Goal: Task Accomplishment & Management: Complete application form

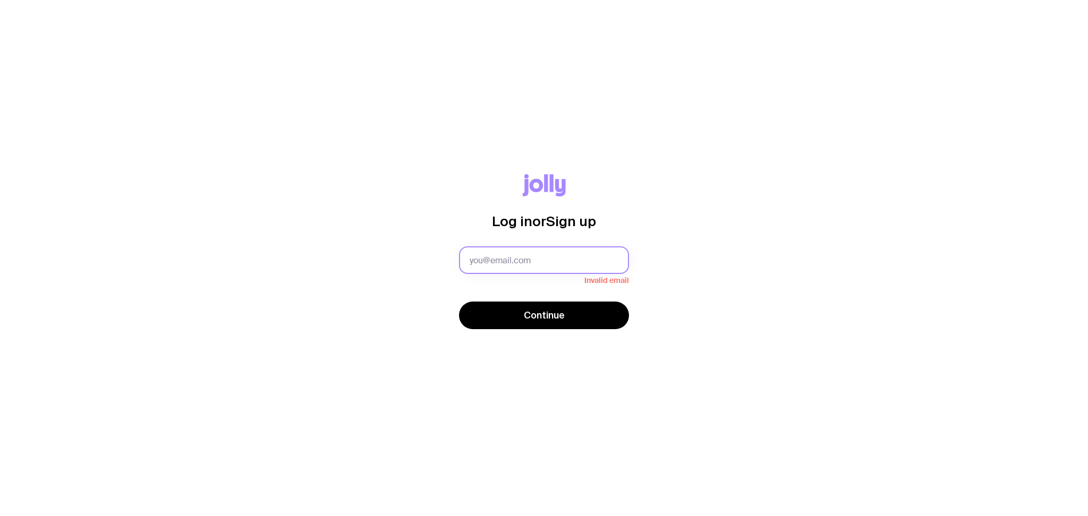
click at [512, 265] on input "text" at bounding box center [544, 260] width 170 height 28
type input "[PERSON_NAME][EMAIL_ADDRESS][PERSON_NAME][DOMAIN_NAME]"
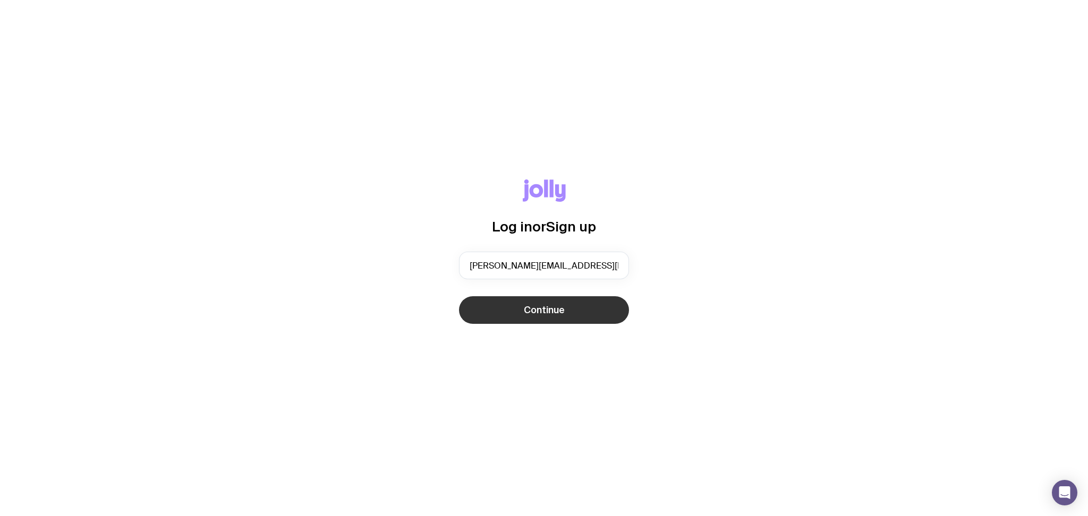
click at [547, 308] on span "Continue" at bounding box center [544, 310] width 41 height 13
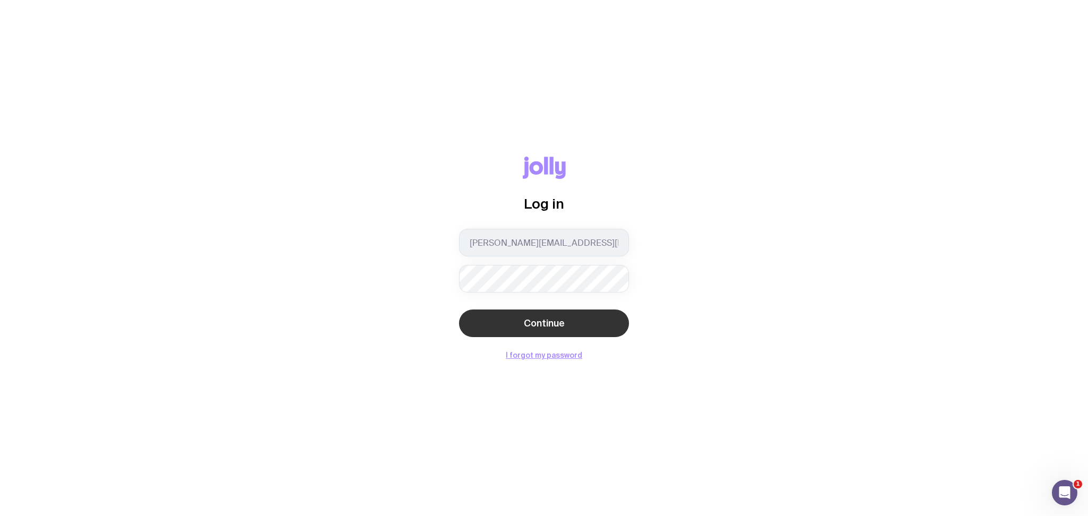
click at [550, 315] on button "Continue" at bounding box center [544, 324] width 170 height 28
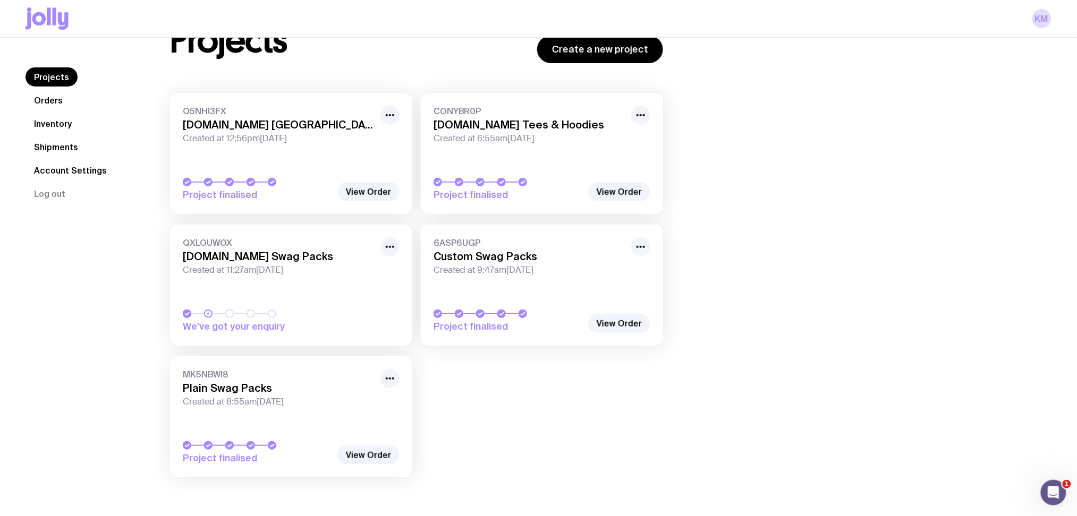
scroll to position [49, 0]
click at [55, 120] on link "Inventory" at bounding box center [52, 123] width 55 height 19
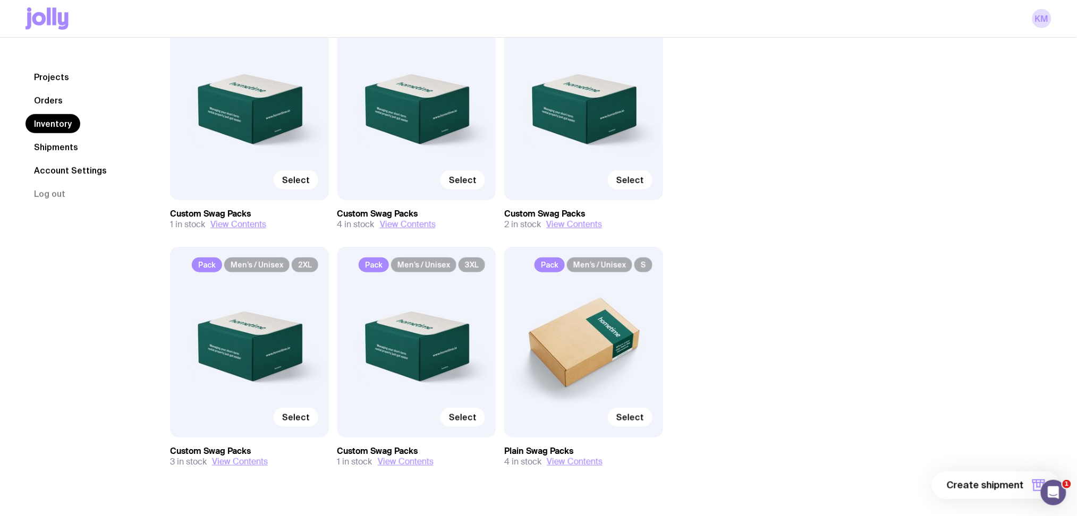
scroll to position [180, 0]
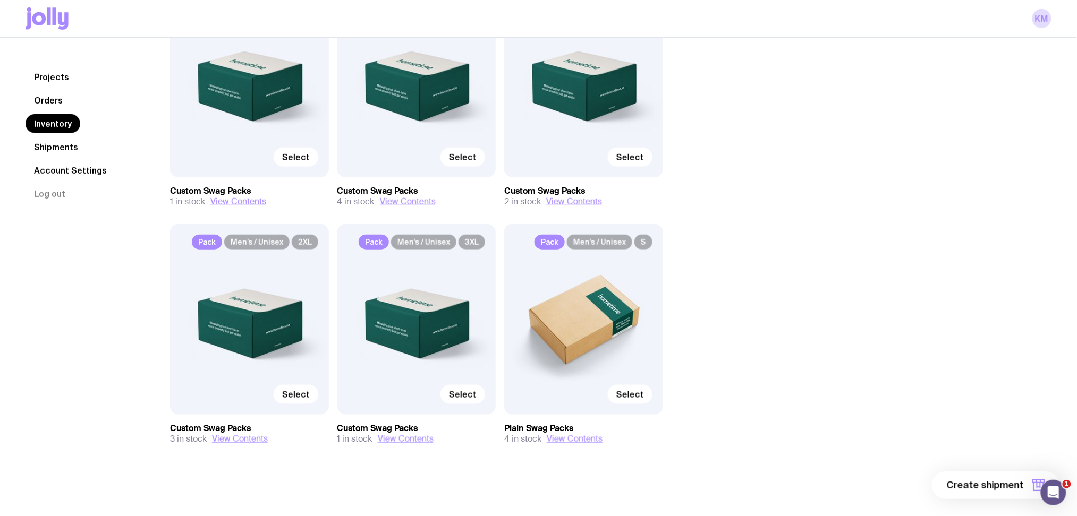
click at [591, 339] on div "Pack Men’s / Unisex S Select" at bounding box center [583, 319] width 159 height 190
click at [591, 435] on button "View Contents" at bounding box center [575, 439] width 56 height 11
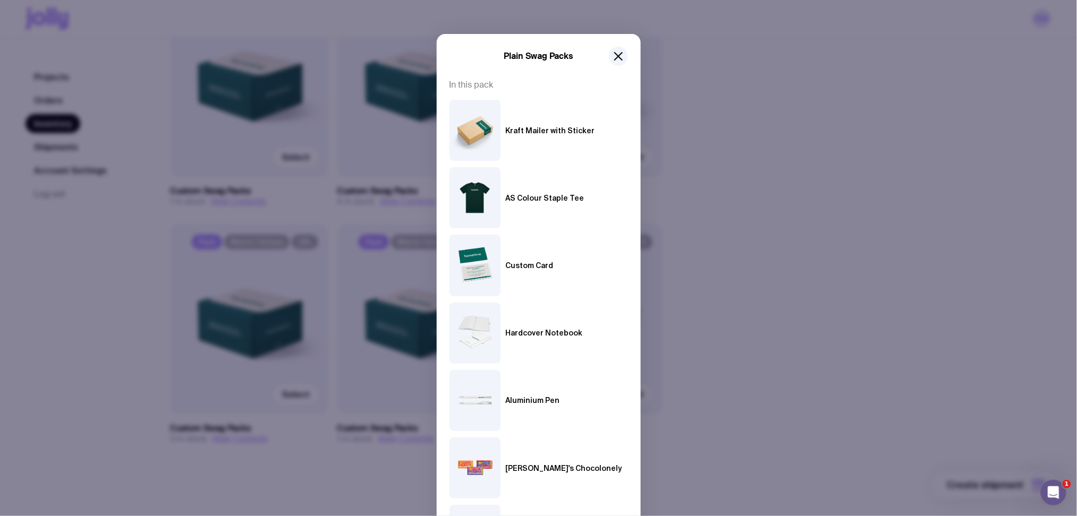
click at [599, 62] on div "Plain Swag Packs" at bounding box center [538, 56] width 178 height 19
click at [612, 58] on icon "button" at bounding box center [618, 56] width 13 height 13
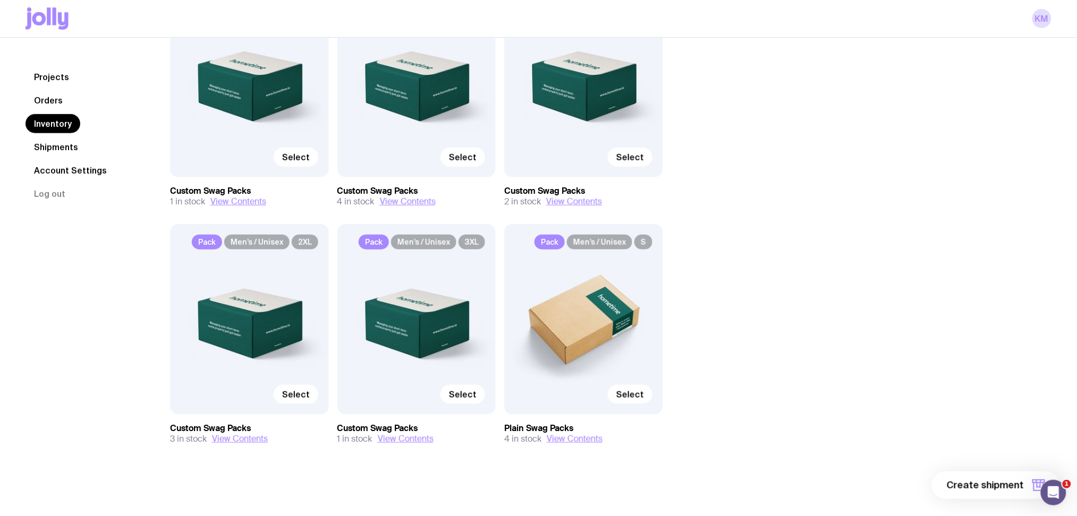
click at [558, 323] on div "Pack Men’s / Unisex S Select" at bounding box center [583, 319] width 159 height 190
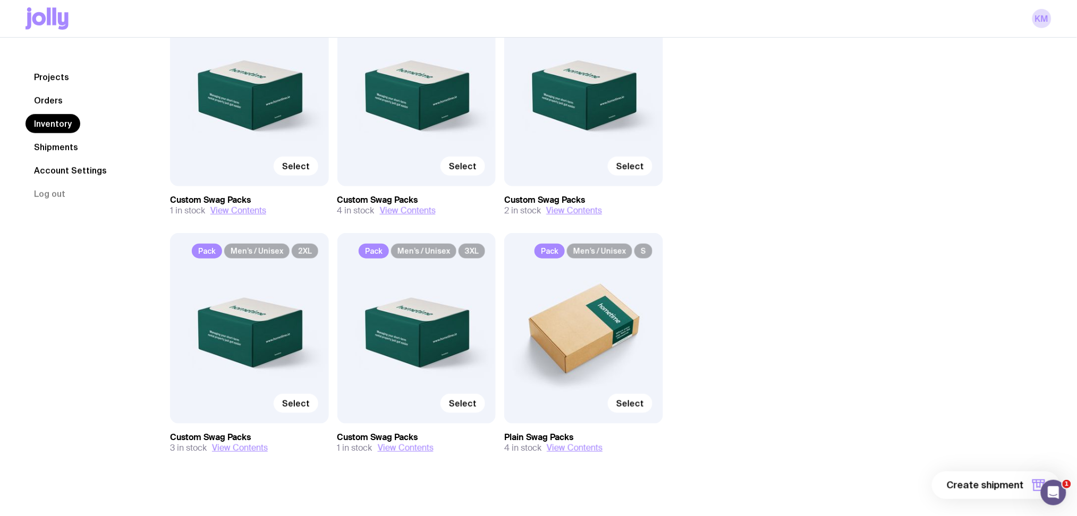
scroll to position [109, 0]
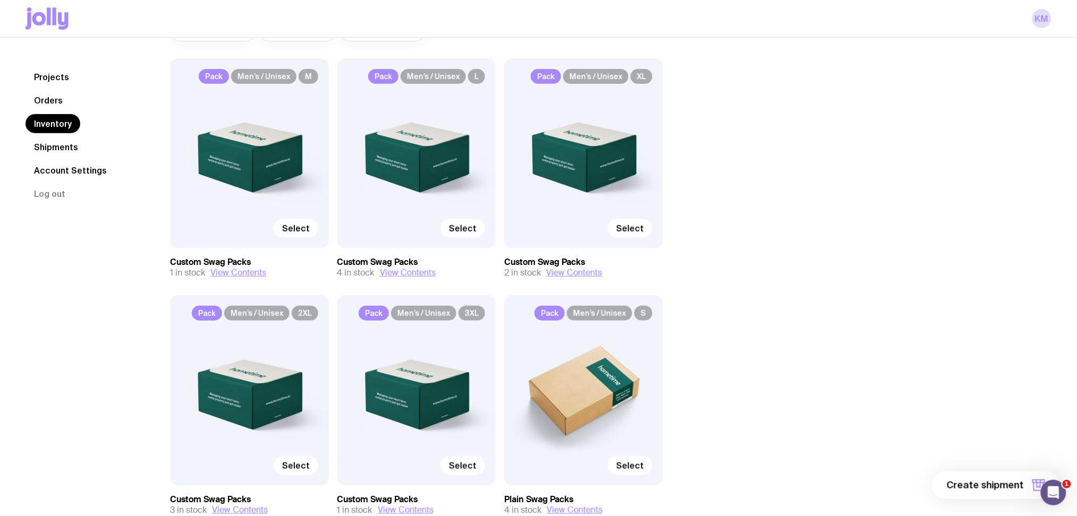
click at [291, 226] on span "Select" at bounding box center [296, 228] width 28 height 11
click at [0, 0] on input "Select" at bounding box center [0, 0] width 0 height 0
click at [301, 226] on span "Selected" at bounding box center [290, 228] width 38 height 11
click at [0, 0] on input "Selected" at bounding box center [0, 0] width 0 height 0
click at [283, 173] on div "Pack Men’s / Unisex M Select" at bounding box center [249, 153] width 159 height 190
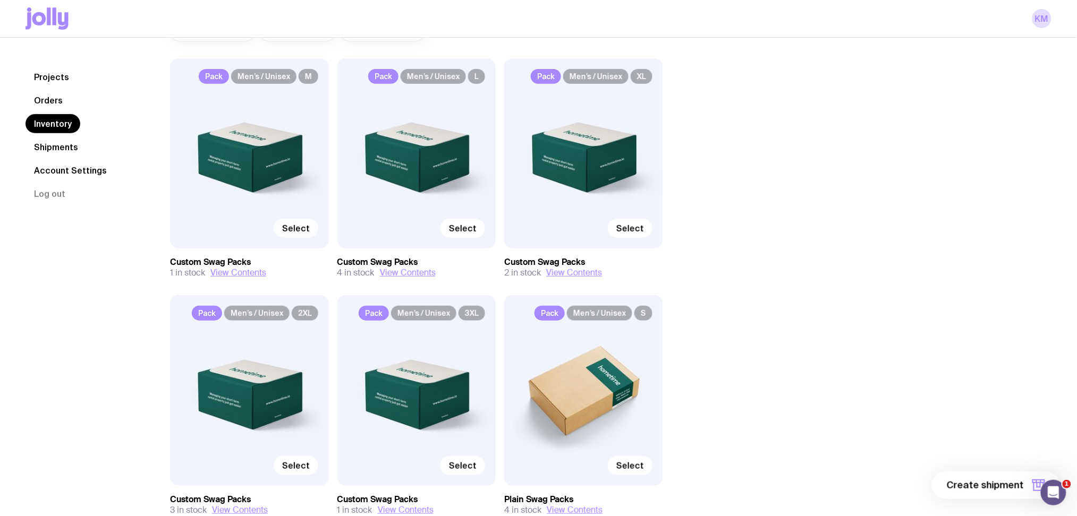
click at [302, 222] on label "Select" at bounding box center [296, 228] width 45 height 19
click at [0, 0] on input "Select" at bounding box center [0, 0] width 0 height 0
click at [243, 272] on button "View Contents" at bounding box center [238, 273] width 56 height 11
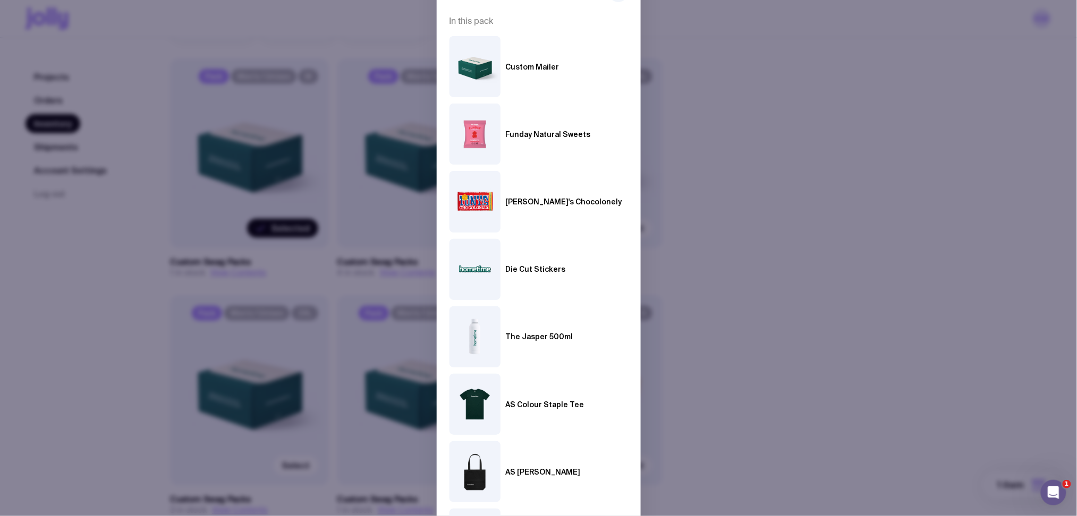
scroll to position [0, 0]
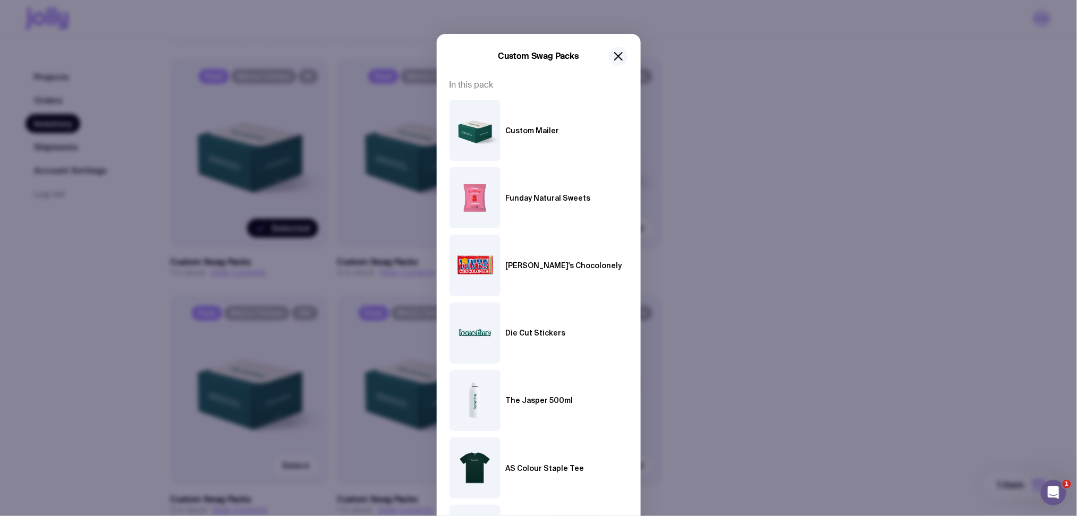
click at [612, 56] on icon "button" at bounding box center [618, 56] width 13 height 13
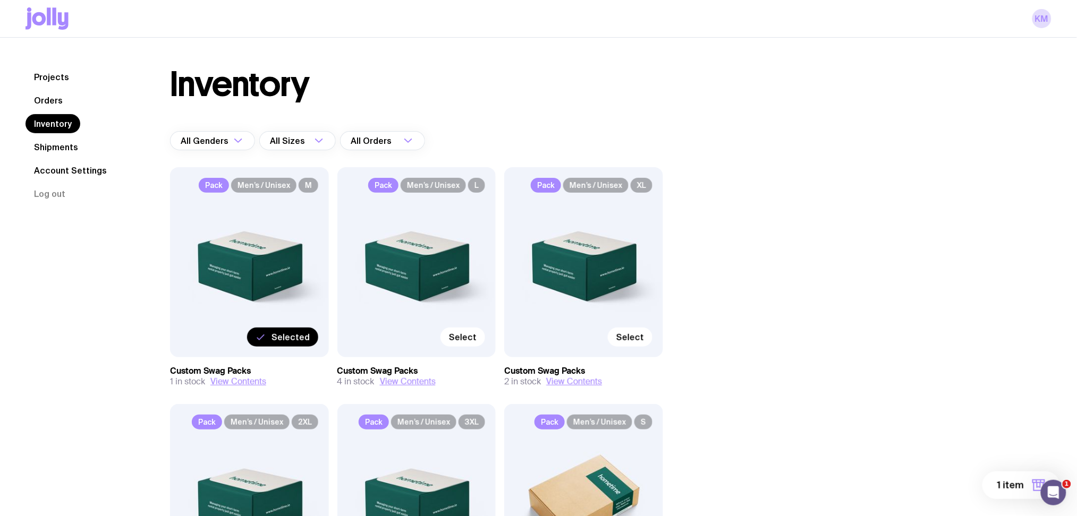
click at [273, 232] on div "Pack Men’s / Unisex M Selected" at bounding box center [249, 262] width 159 height 190
click at [296, 331] on label "Selected" at bounding box center [282, 337] width 71 height 19
click at [0, 0] on input "Selected" at bounding box center [0, 0] width 0 height 0
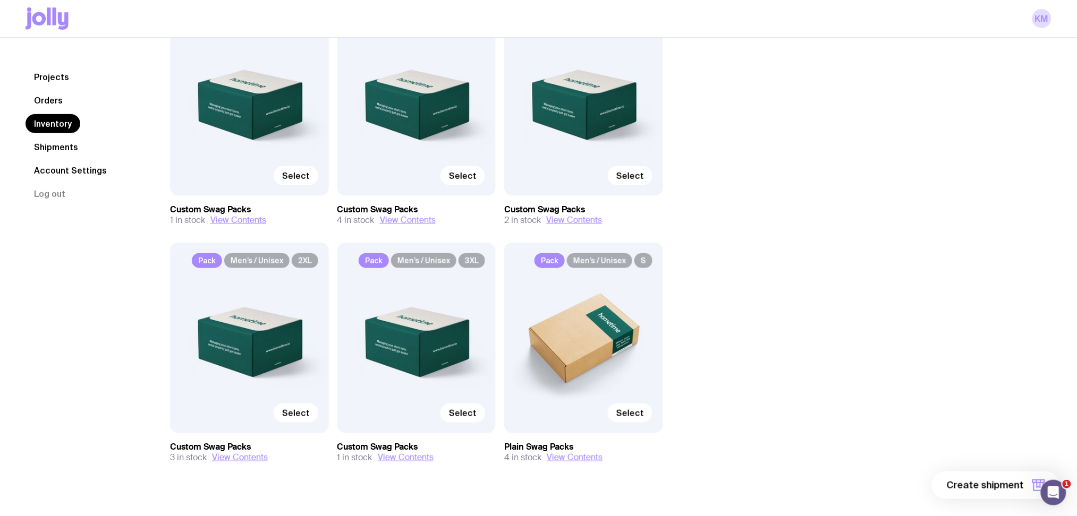
scroll to position [180, 0]
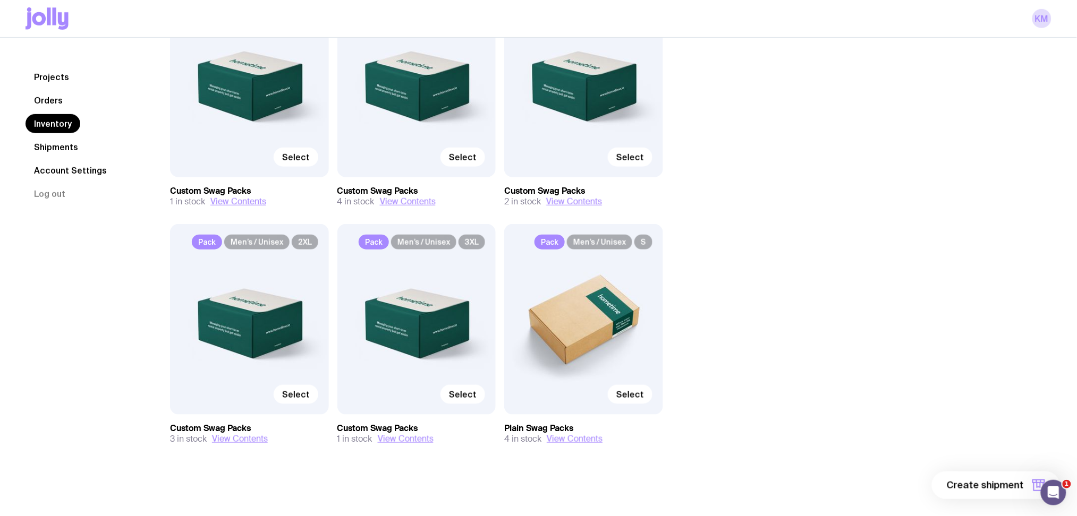
click at [997, 487] on span "Create shipment" at bounding box center [985, 485] width 77 height 13
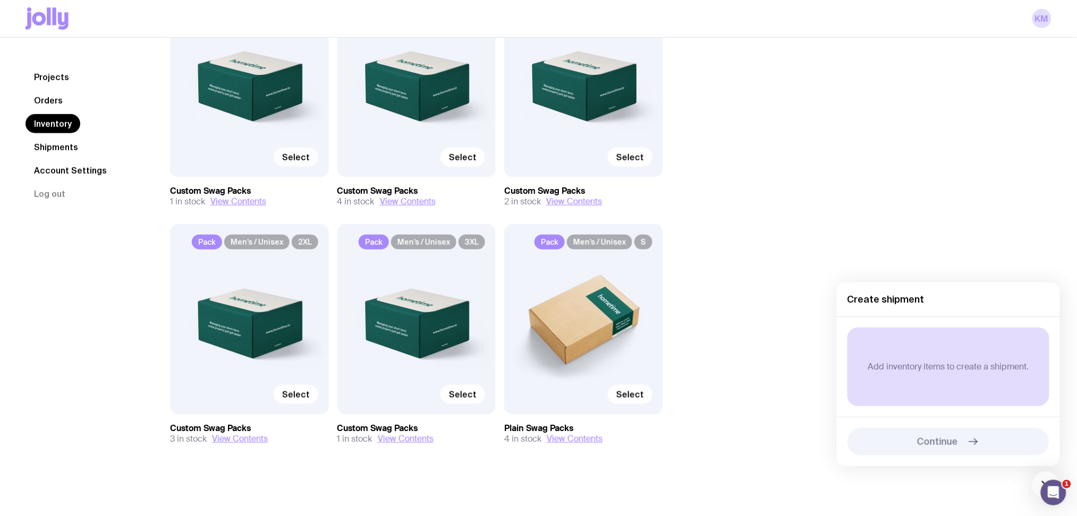
click at [303, 158] on span "Select" at bounding box center [296, 157] width 28 height 11
click at [0, 0] on input "Select" at bounding box center [0, 0] width 0 height 0
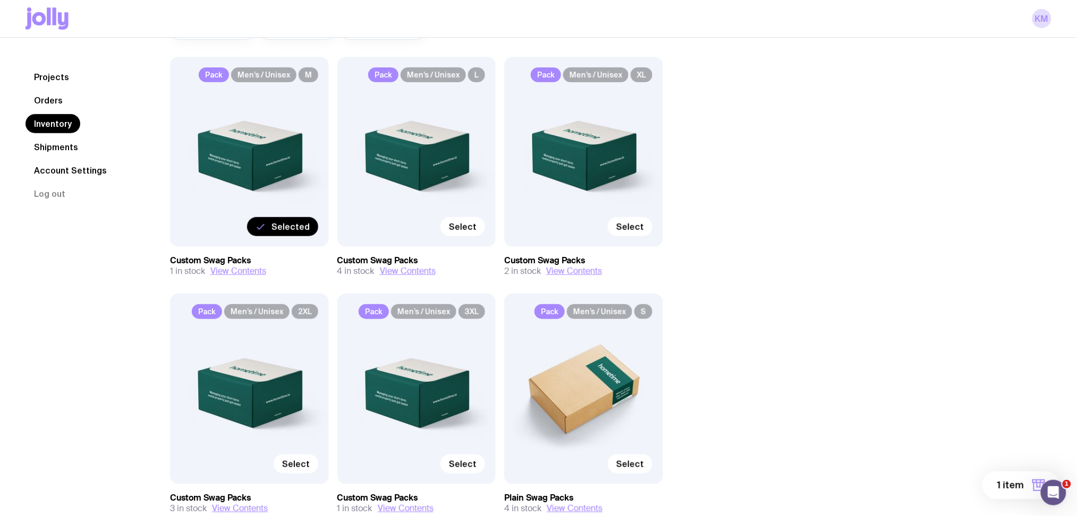
scroll to position [38, 0]
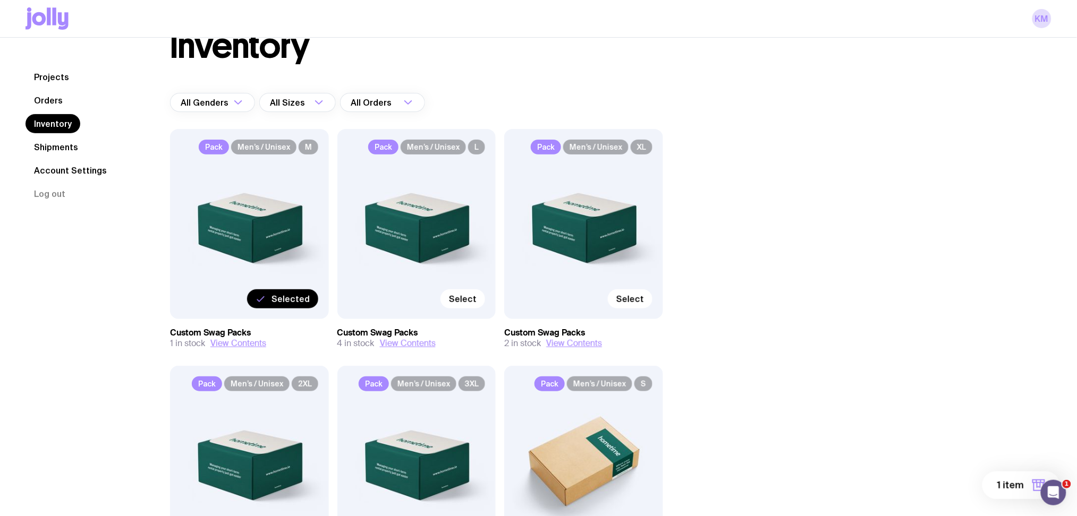
click at [1012, 480] on span "1 item" at bounding box center [1010, 485] width 27 height 13
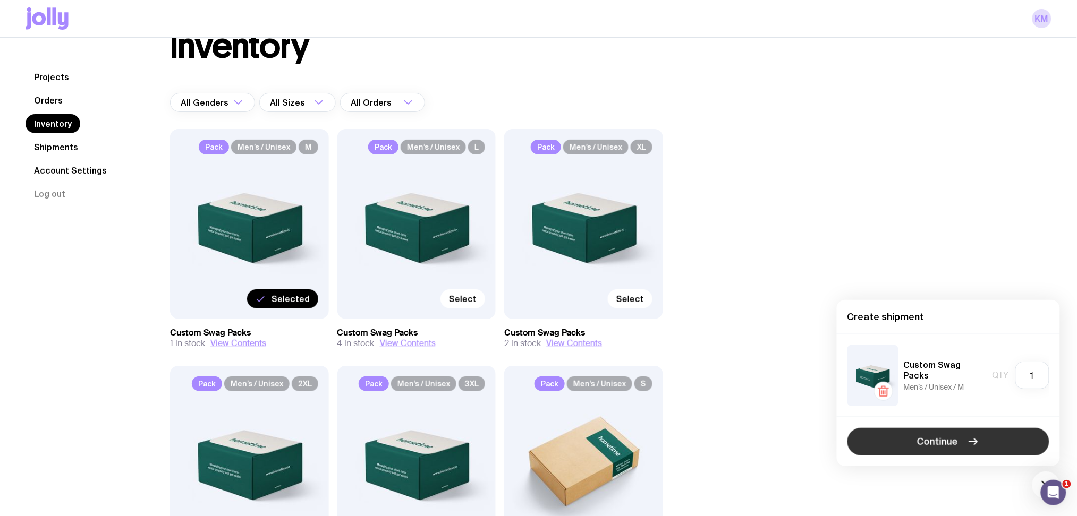
click at [958, 440] on span "Continue" at bounding box center [937, 442] width 41 height 13
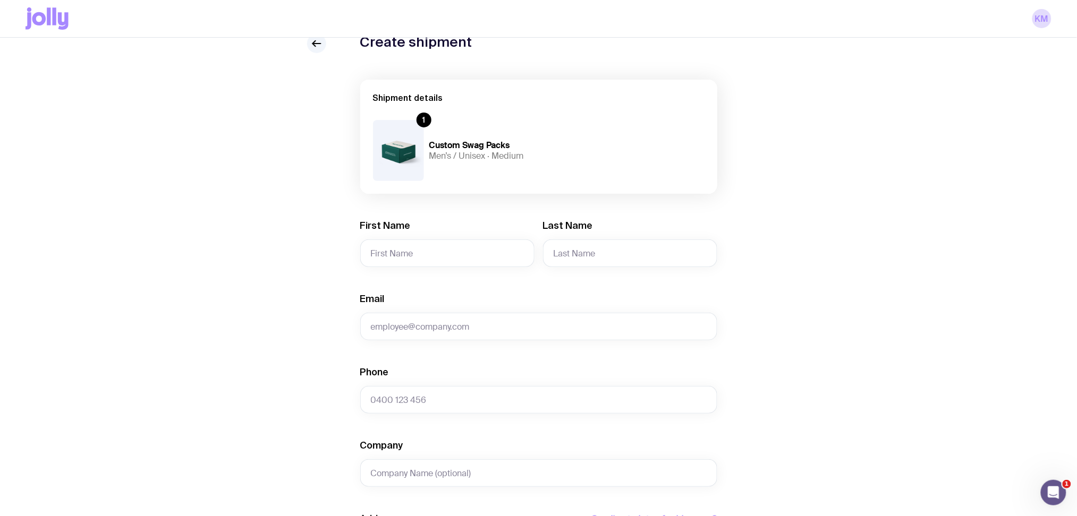
scroll to position [71, 0]
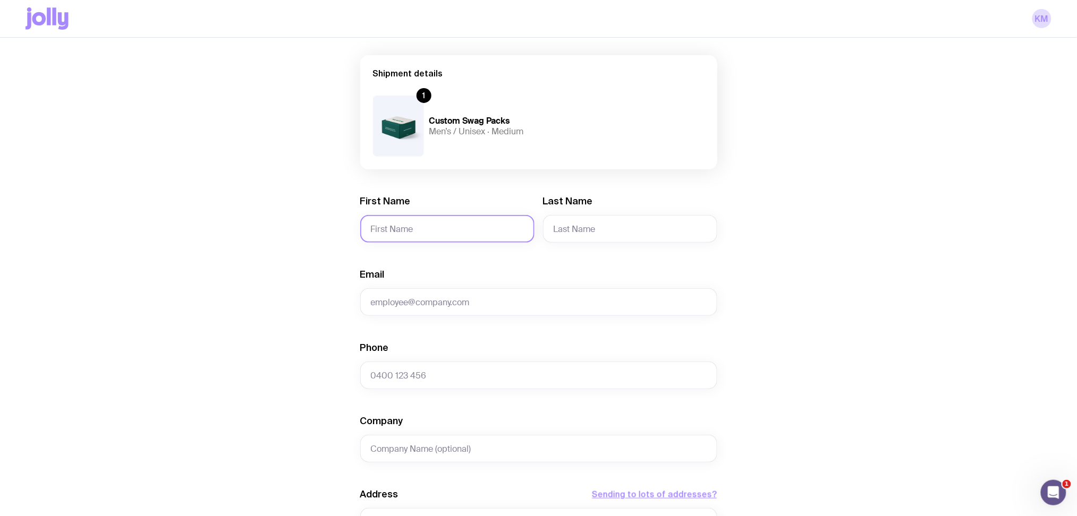
click at [474, 229] on input "First Name" at bounding box center [447, 229] width 174 height 28
type input "[PERSON_NAME]"
type input "Muggan"
click at [449, 303] on input "Email" at bounding box center [538, 302] width 357 height 28
paste input "[EMAIL_ADDRESS][DOMAIN_NAME]"
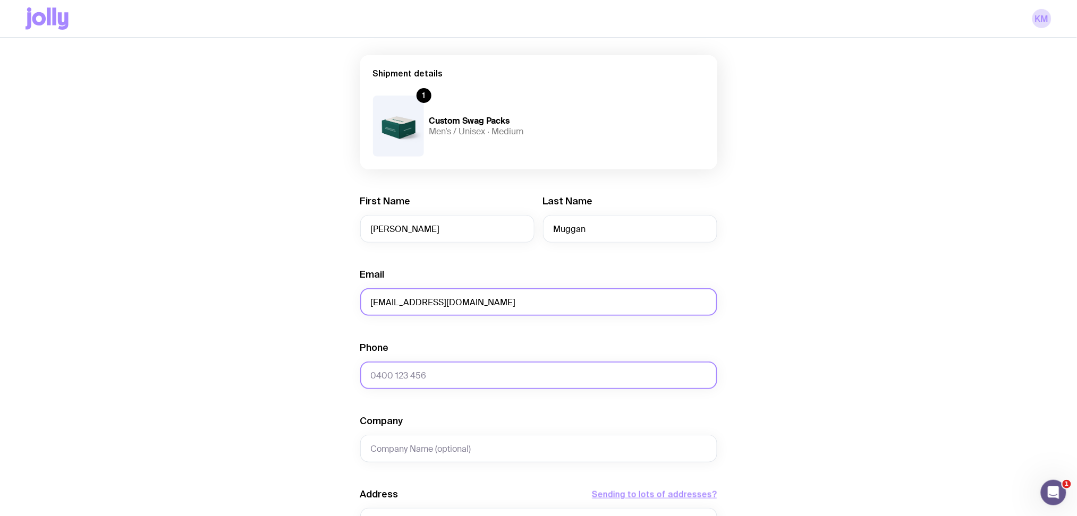
type input "[EMAIL_ADDRESS][DOMAIN_NAME]"
click at [451, 367] on input "Phone" at bounding box center [538, 376] width 357 height 28
paste input "[PHONE_NUMBER]"
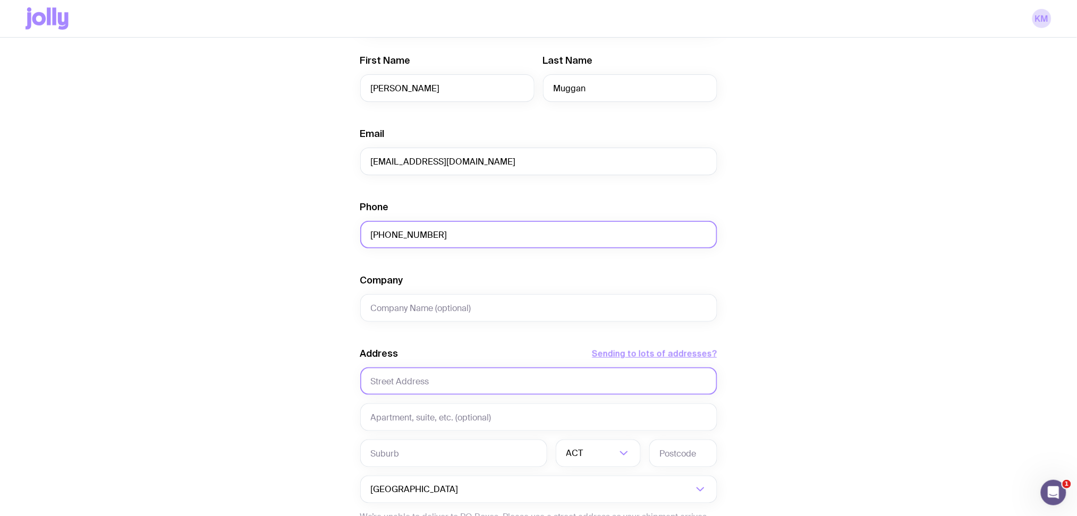
scroll to position [212, 0]
type input "[PHONE_NUMBER]"
click at [488, 314] on input "Company" at bounding box center [538, 307] width 357 height 28
type input "Hometime"
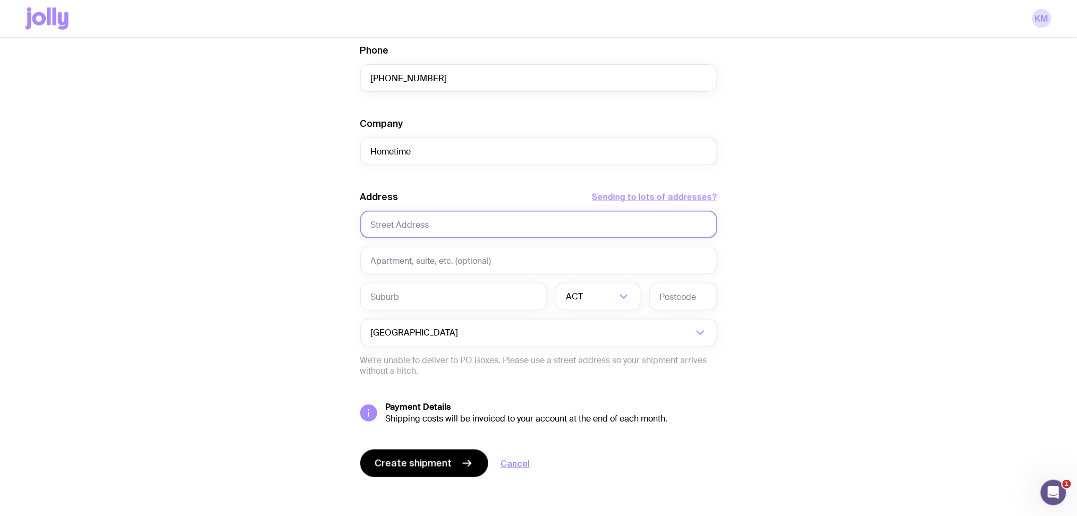
scroll to position [371, 0]
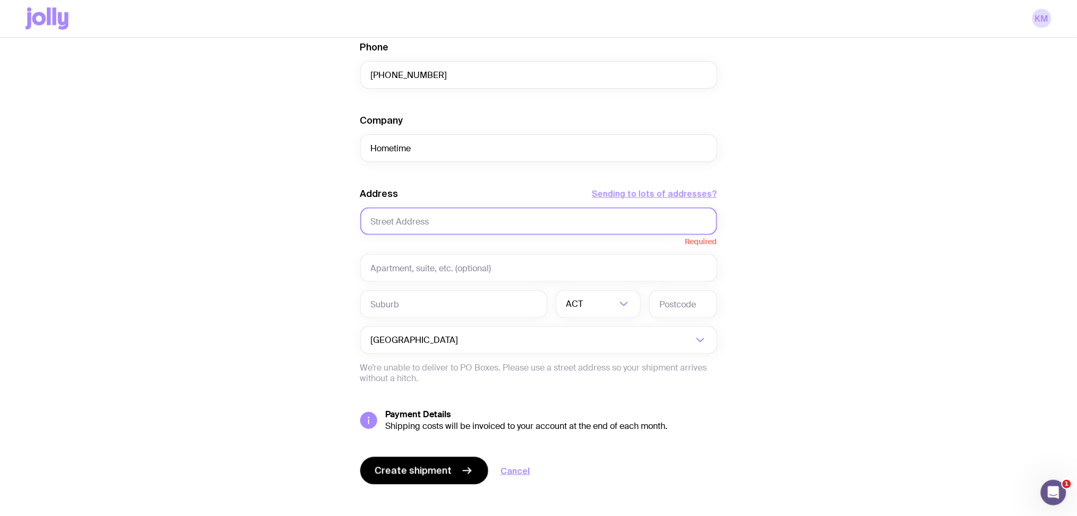
paste input "[STREET_ADDRESS]."
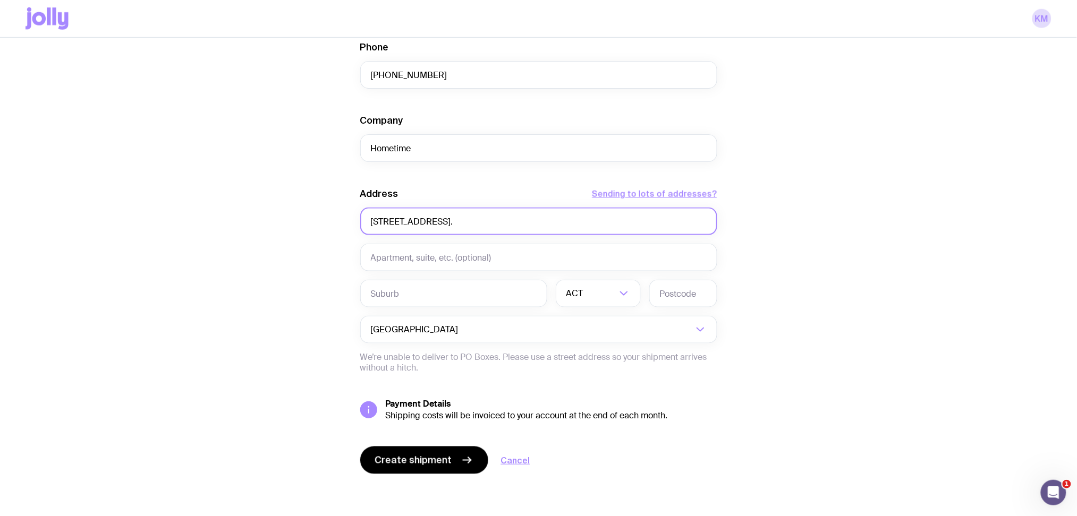
drag, startPoint x: 578, startPoint y: 219, endPoint x: 538, endPoint y: 219, distance: 39.8
click at [538, 219] on input "[STREET_ADDRESS]." at bounding box center [538, 222] width 357 height 28
drag, startPoint x: 575, startPoint y: 220, endPoint x: 532, endPoint y: 220, distance: 43.0
click at [532, 220] on input "[STREET_ADDRESS]." at bounding box center [538, 222] width 357 height 28
type input "[STREET_ADDRESS]."
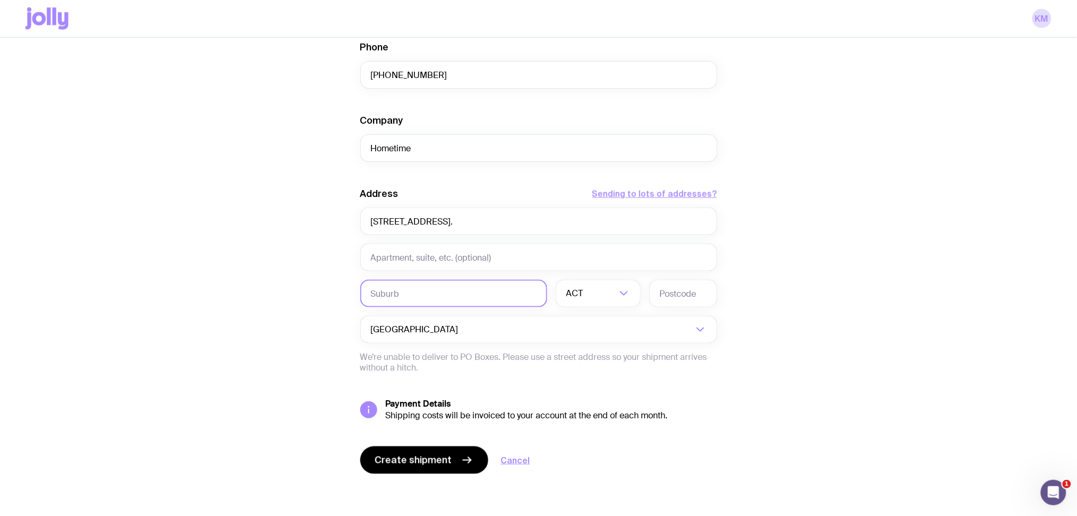
click at [447, 290] on input "text" at bounding box center [453, 294] width 187 height 28
paste input "Hervey Bay"
type input "Hervey Bay"
drag, startPoint x: 527, startPoint y: 220, endPoint x: 510, endPoint y: 223, distance: 17.2
click at [510, 223] on input "[STREET_ADDRESS]." at bounding box center [538, 222] width 357 height 28
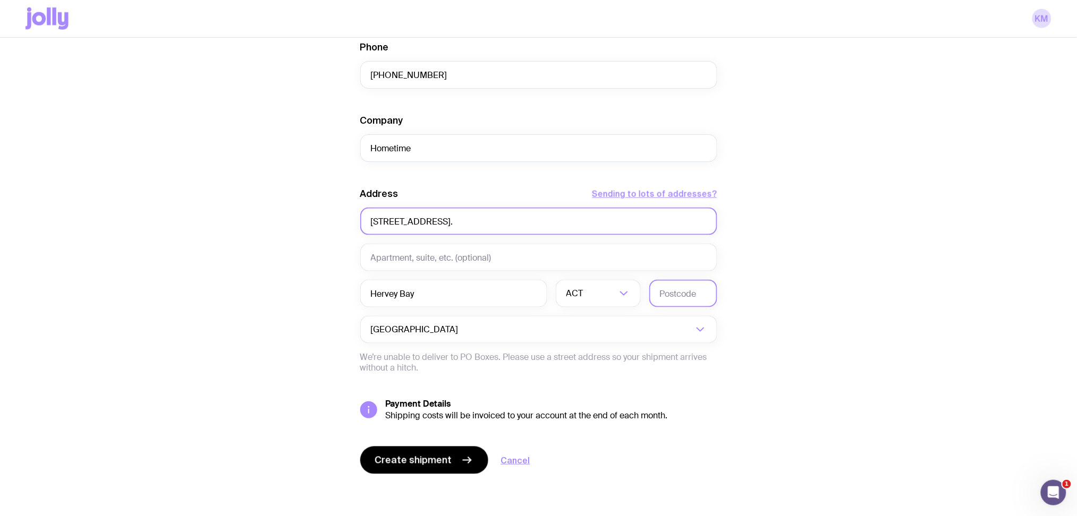
type input "[STREET_ADDRESS]."
click at [674, 289] on input "text" at bounding box center [683, 294] width 68 height 28
paste input "4655"
type input "4655"
drag, startPoint x: 545, startPoint y: 219, endPoint x: 506, endPoint y: 223, distance: 38.4
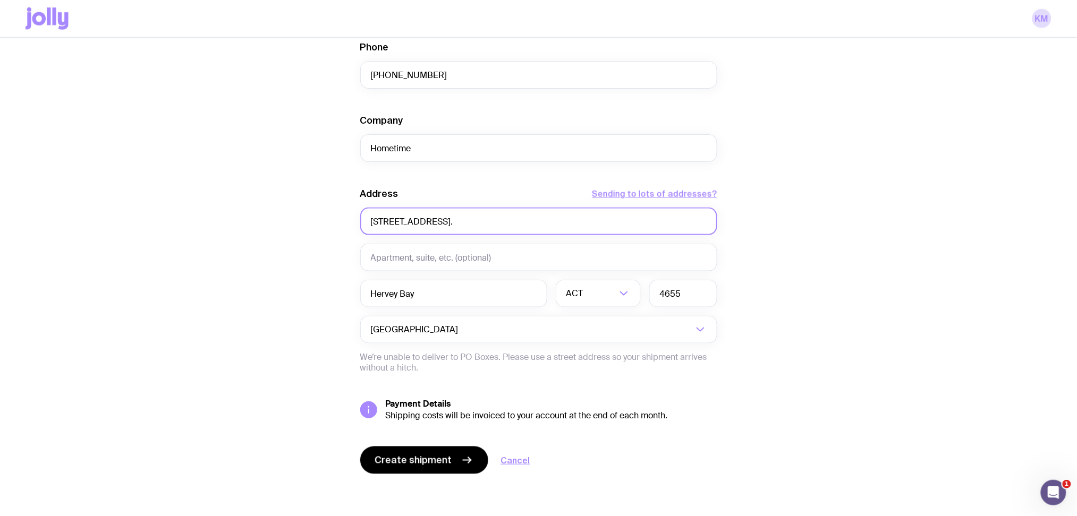
click at [506, 223] on input "[STREET_ADDRESS]." at bounding box center [538, 222] width 357 height 28
type input "[STREET_ADDRESS]"
click at [597, 305] on input "Search for option" at bounding box center [600, 294] width 31 height 28
click at [584, 391] on li "QLD" at bounding box center [598, 392] width 84 height 23
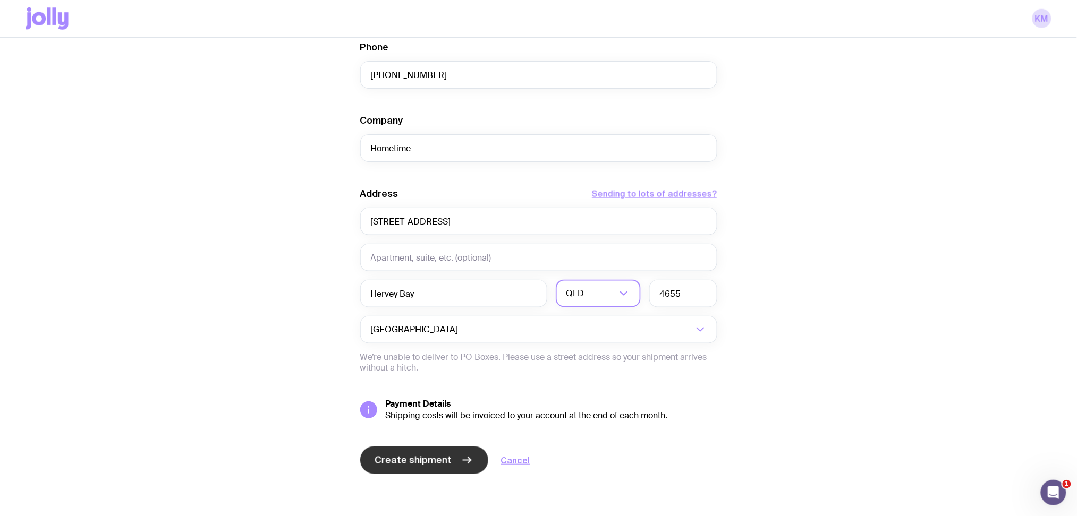
click at [433, 461] on span "Create shipment" at bounding box center [413, 460] width 77 height 13
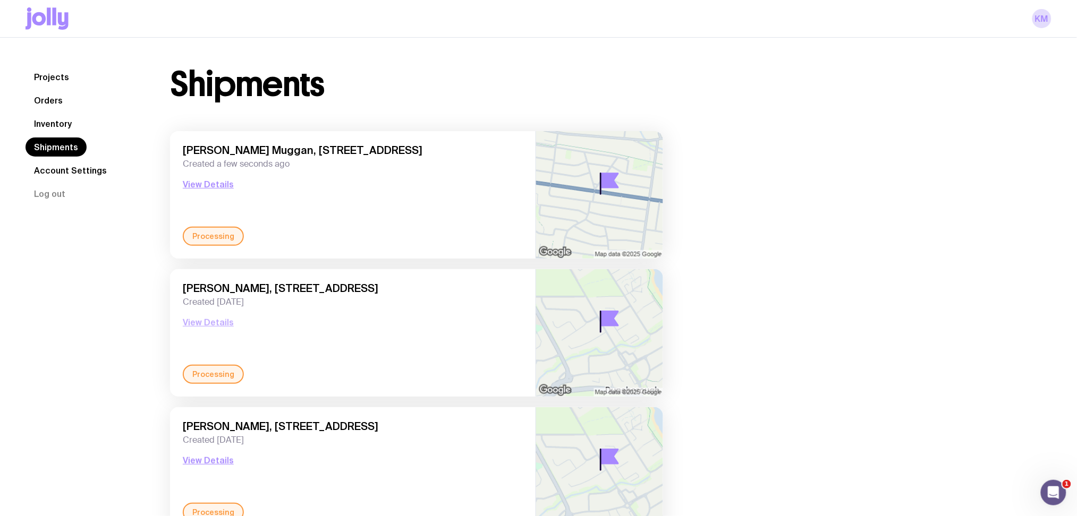
click at [210, 318] on button "View Details" at bounding box center [208, 322] width 51 height 13
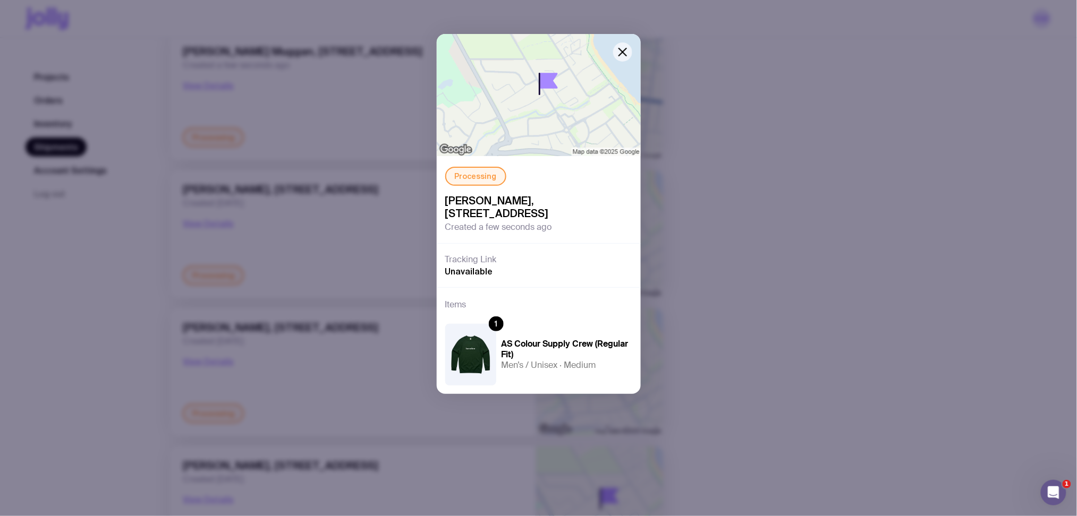
scroll to position [212, 0]
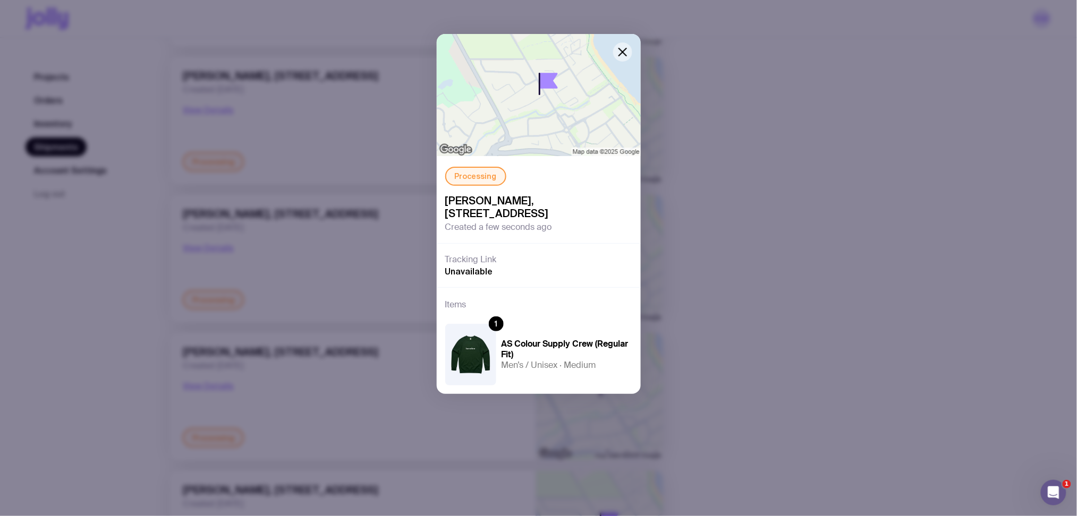
click at [622, 58] on icon "button" at bounding box center [622, 52] width 13 height 13
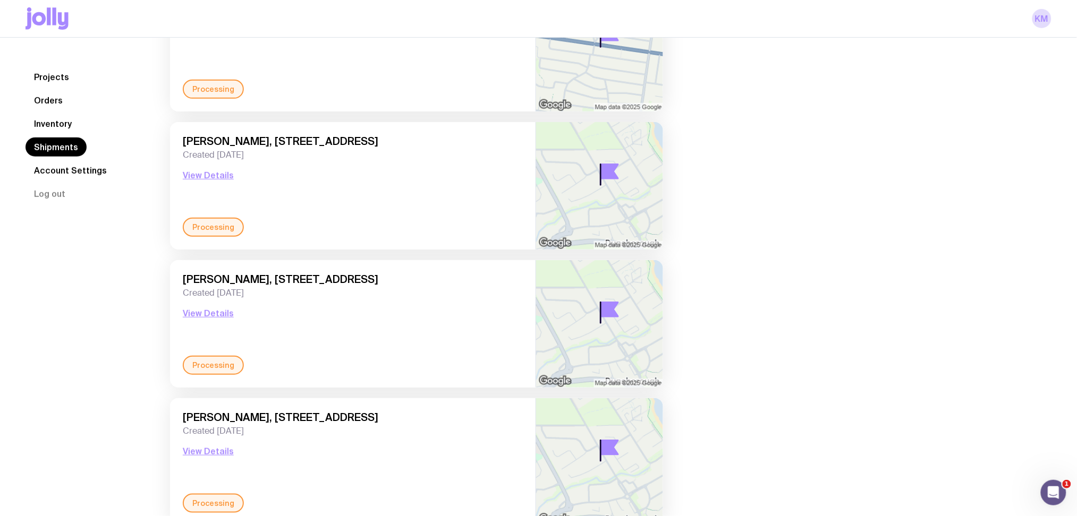
scroll to position [0, 0]
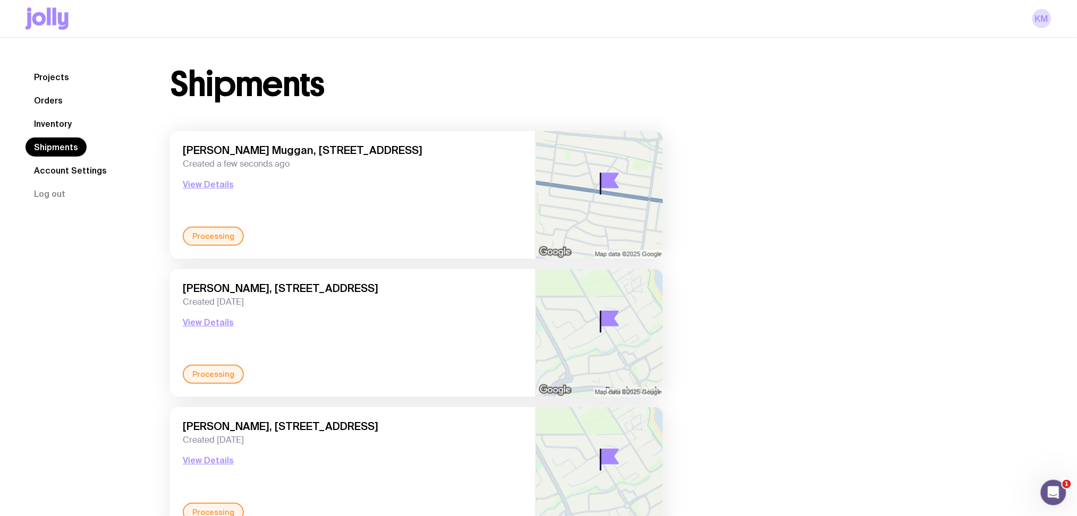
click at [70, 95] on nav "Projects Orders Inventory Shipments Account Settings Log out" at bounding box center [84, 135] width 119 height 136
click at [60, 74] on link "Projects" at bounding box center [51, 76] width 52 height 19
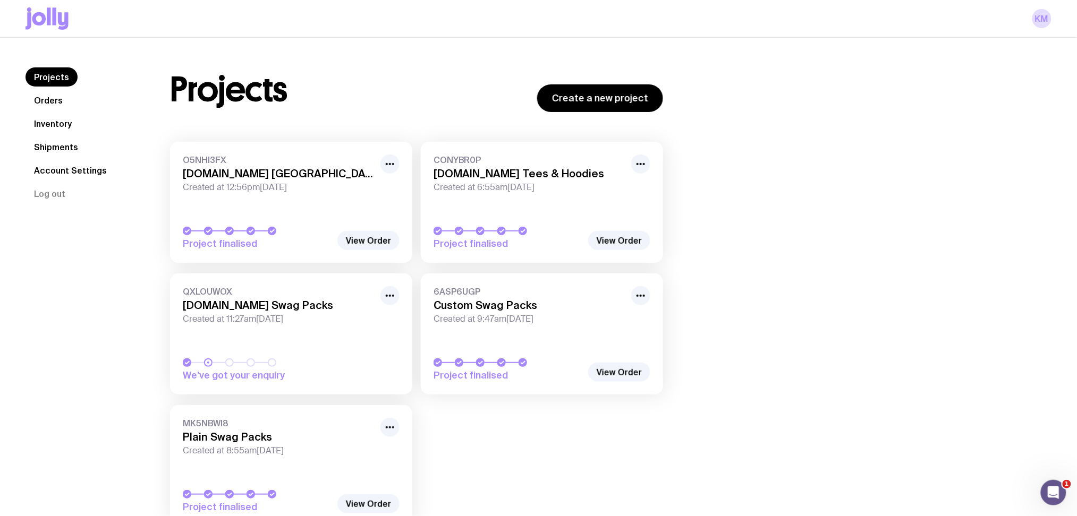
click at [31, 95] on link "Orders" at bounding box center [48, 100] width 46 height 19
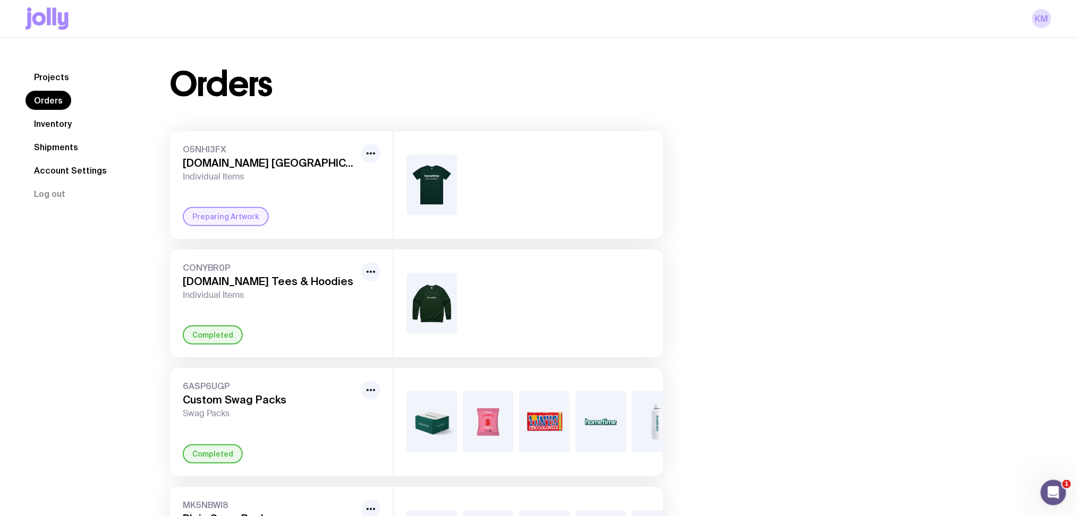
click at [435, 181] on img at bounding box center [431, 185] width 51 height 61
click at [370, 158] on icon "button" at bounding box center [370, 153] width 13 height 13
click at [352, 201] on div "O5NHI3FX [DOMAIN_NAME] [GEOGRAPHIC_DATA] Individual Items Rename Preparing Artw…" at bounding box center [281, 185] width 223 height 108
click at [374, 273] on icon "button" at bounding box center [370, 272] width 13 height 13
click at [335, 321] on div "CONYBR0P [DOMAIN_NAME] Tees & Hoodies Individual Items Rename Completed" at bounding box center [281, 304] width 223 height 108
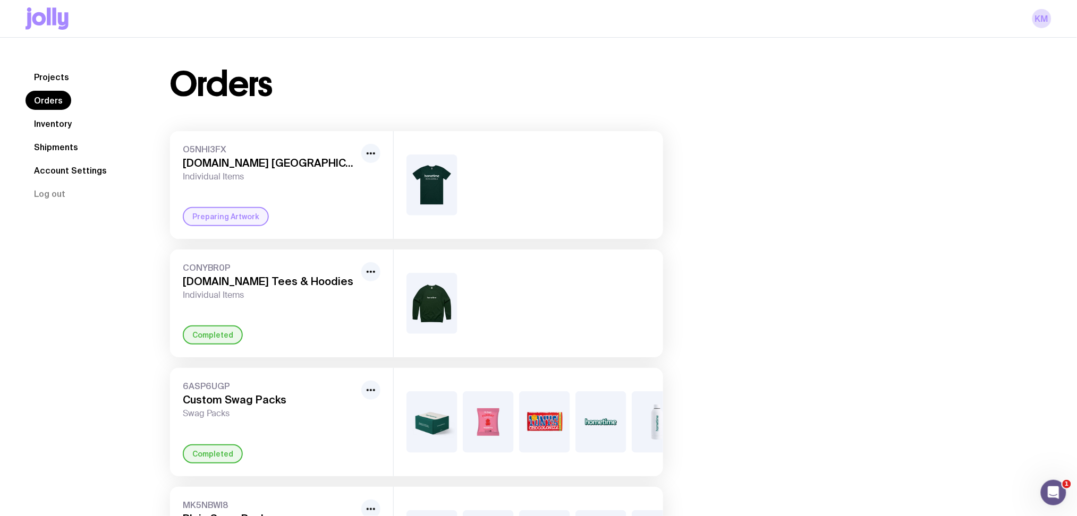
click at [58, 78] on link "Projects" at bounding box center [51, 76] width 52 height 19
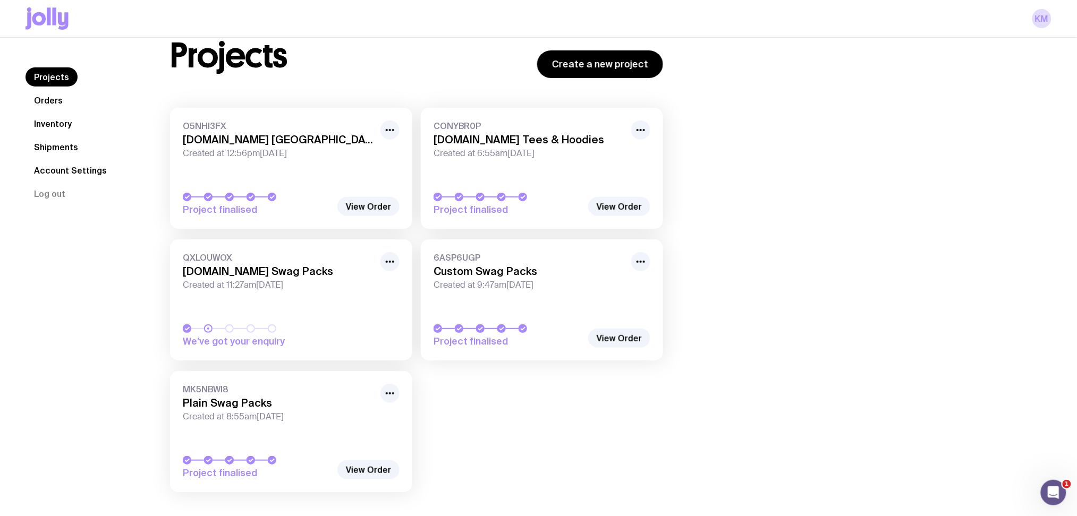
scroll to position [49, 0]
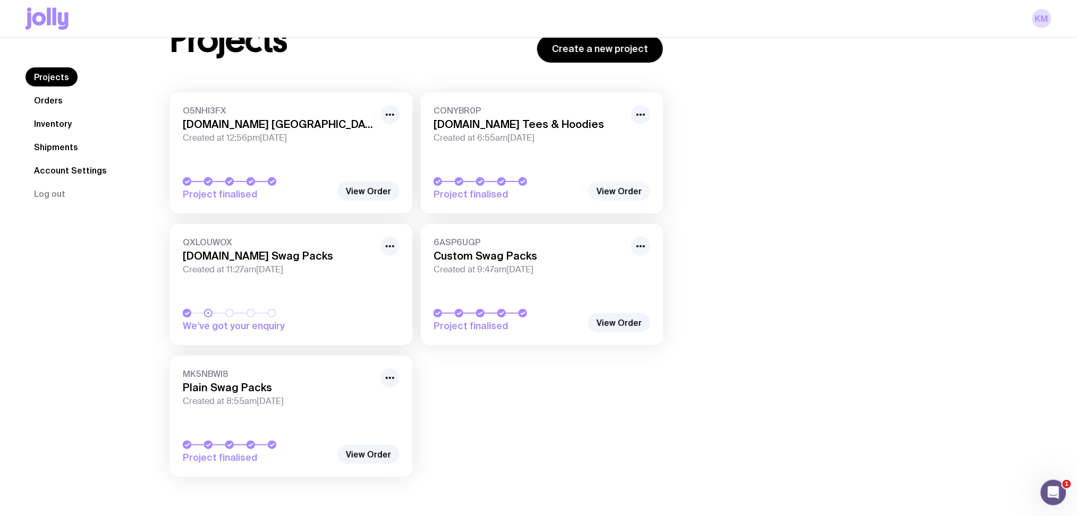
click at [612, 191] on link "View Order" at bounding box center [619, 191] width 62 height 19
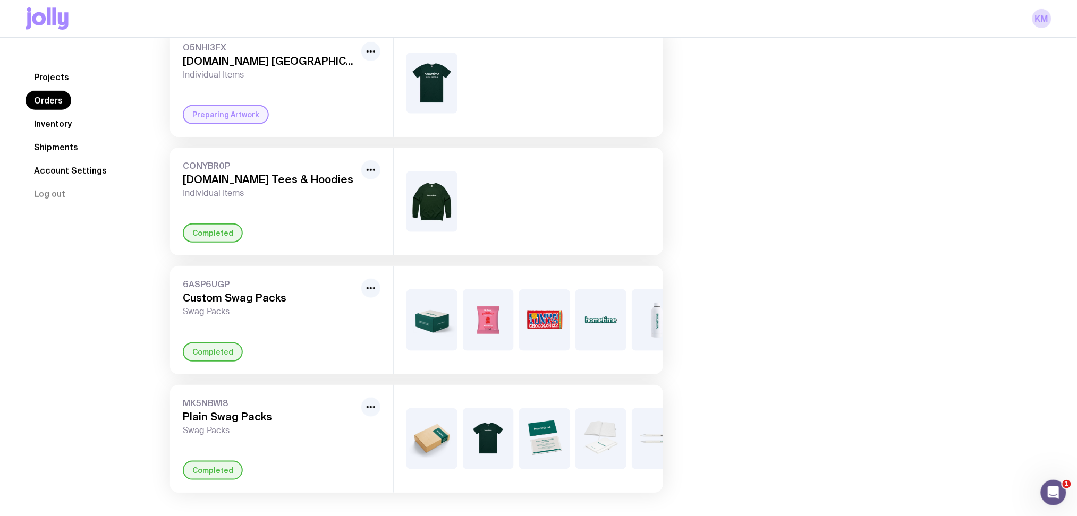
scroll to position [129, 0]
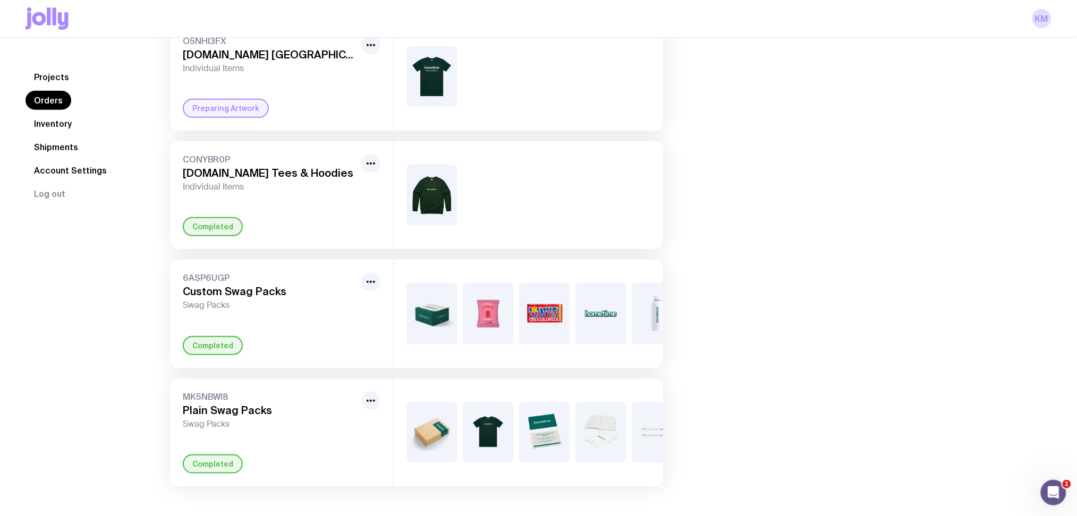
click at [36, 112] on nav "Projects Orders Inventory Shipments Account Settings Log out" at bounding box center [84, 135] width 119 height 136
click at [38, 120] on link "Inventory" at bounding box center [52, 123] width 55 height 19
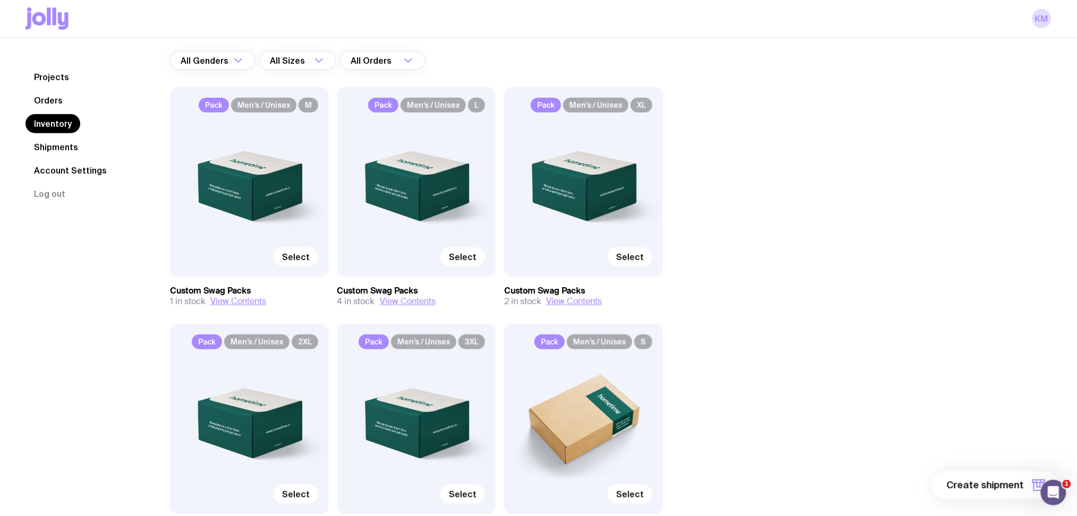
scroll to position [38, 0]
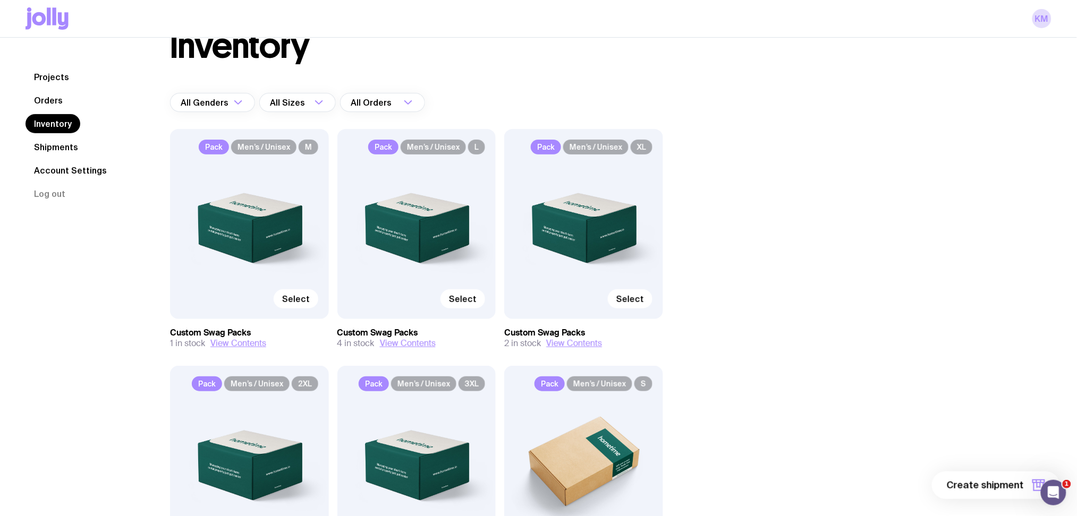
click at [49, 139] on link "Shipments" at bounding box center [55, 147] width 61 height 19
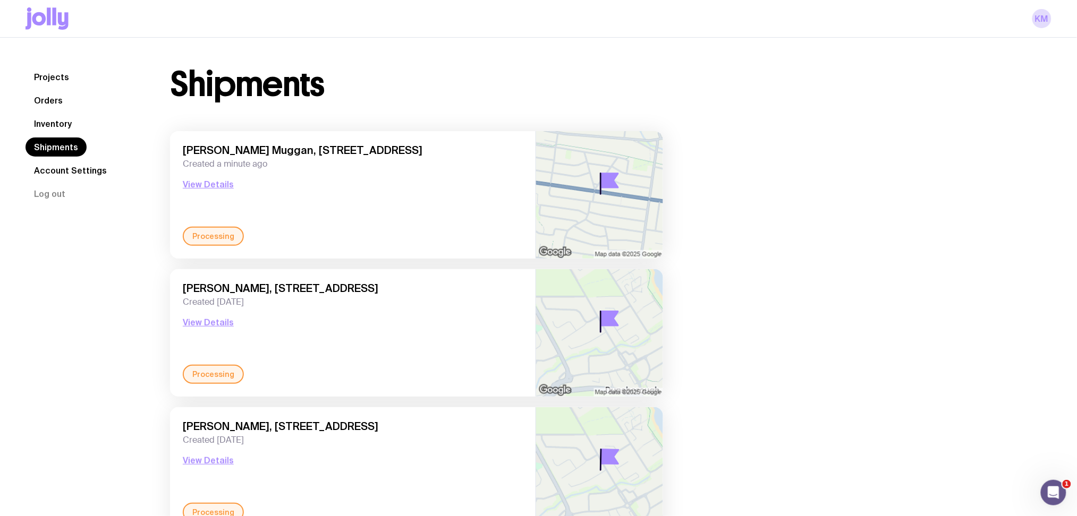
click at [50, 72] on link "Projects" at bounding box center [51, 76] width 52 height 19
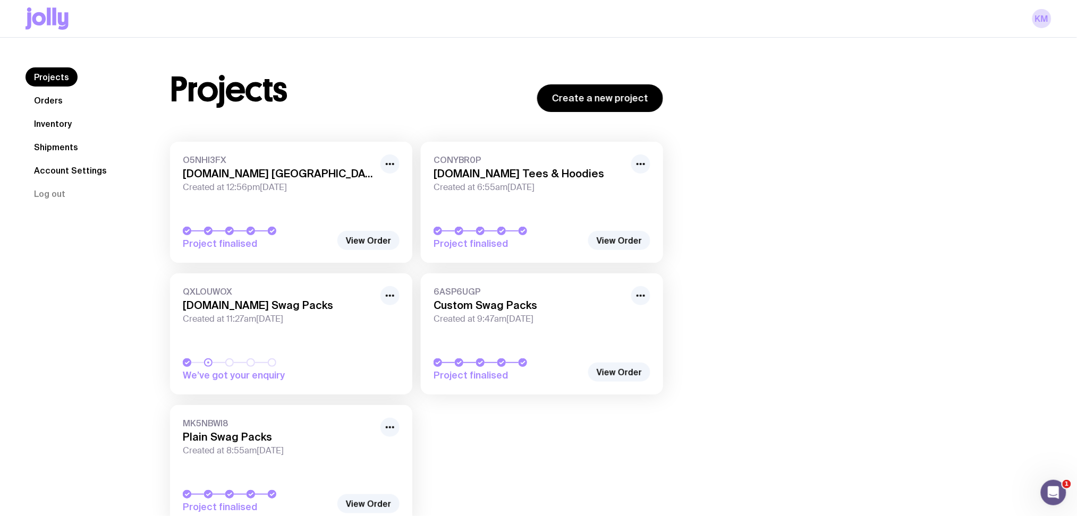
click at [48, 103] on link "Orders" at bounding box center [48, 100] width 46 height 19
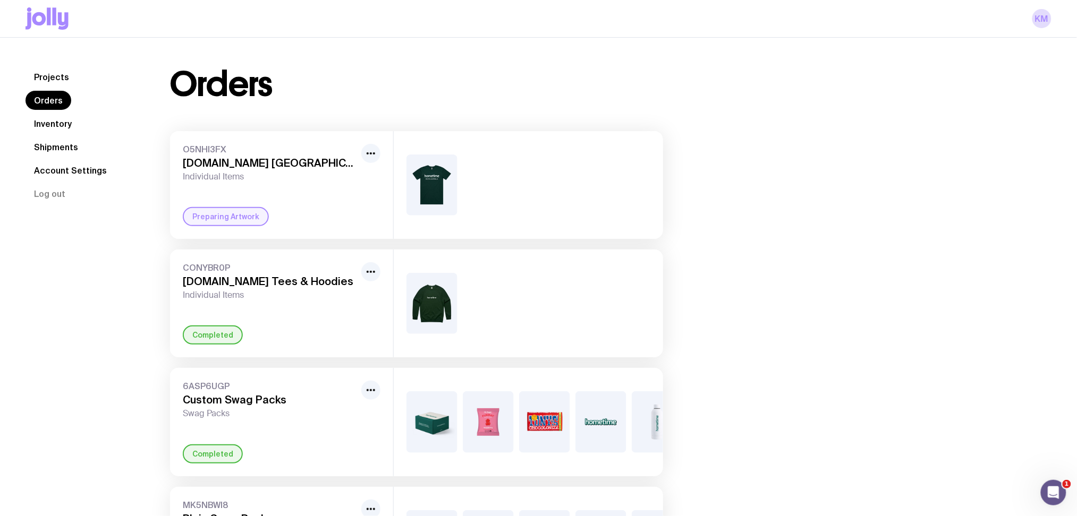
click at [52, 124] on link "Inventory" at bounding box center [52, 123] width 55 height 19
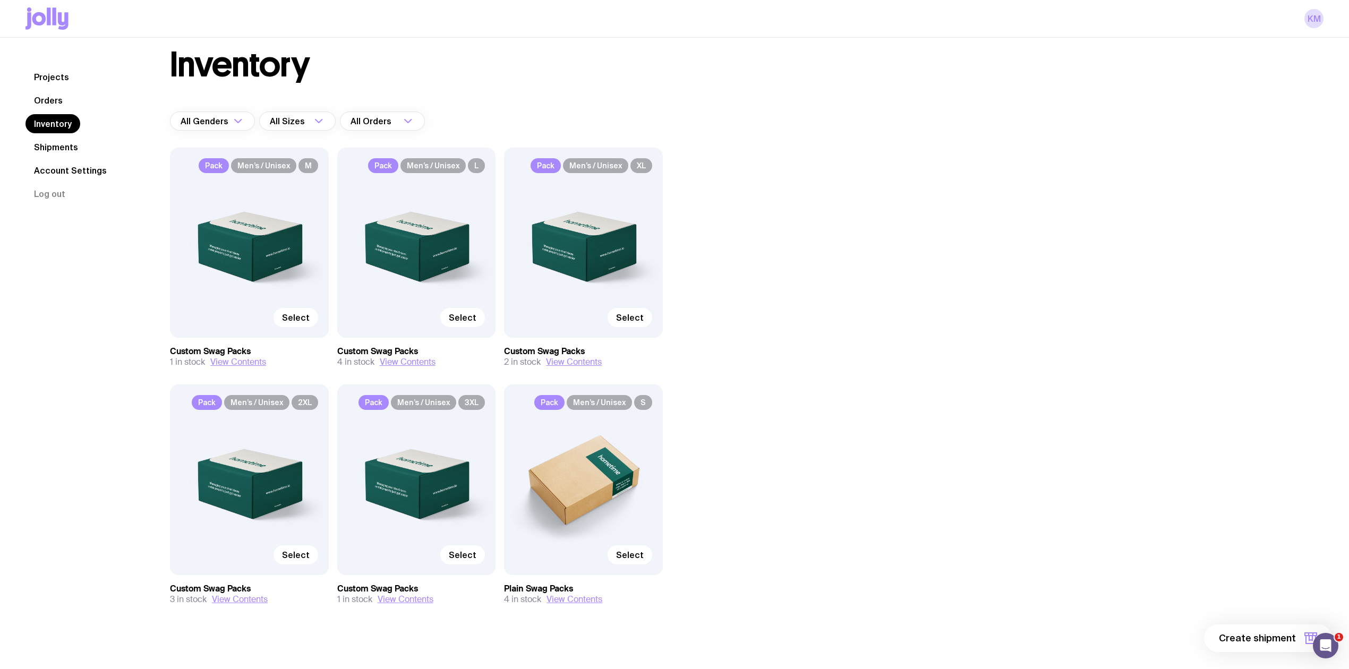
scroll to position [38, 0]
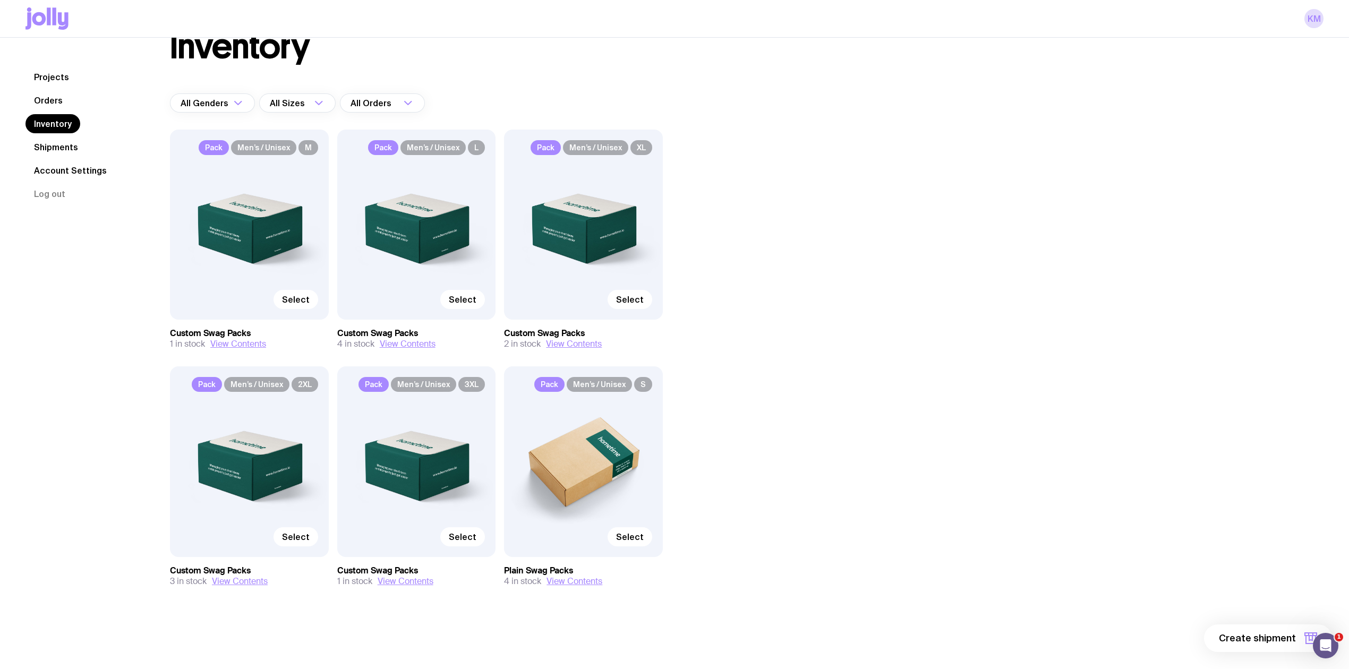
click at [64, 95] on link "Orders" at bounding box center [48, 100] width 46 height 19
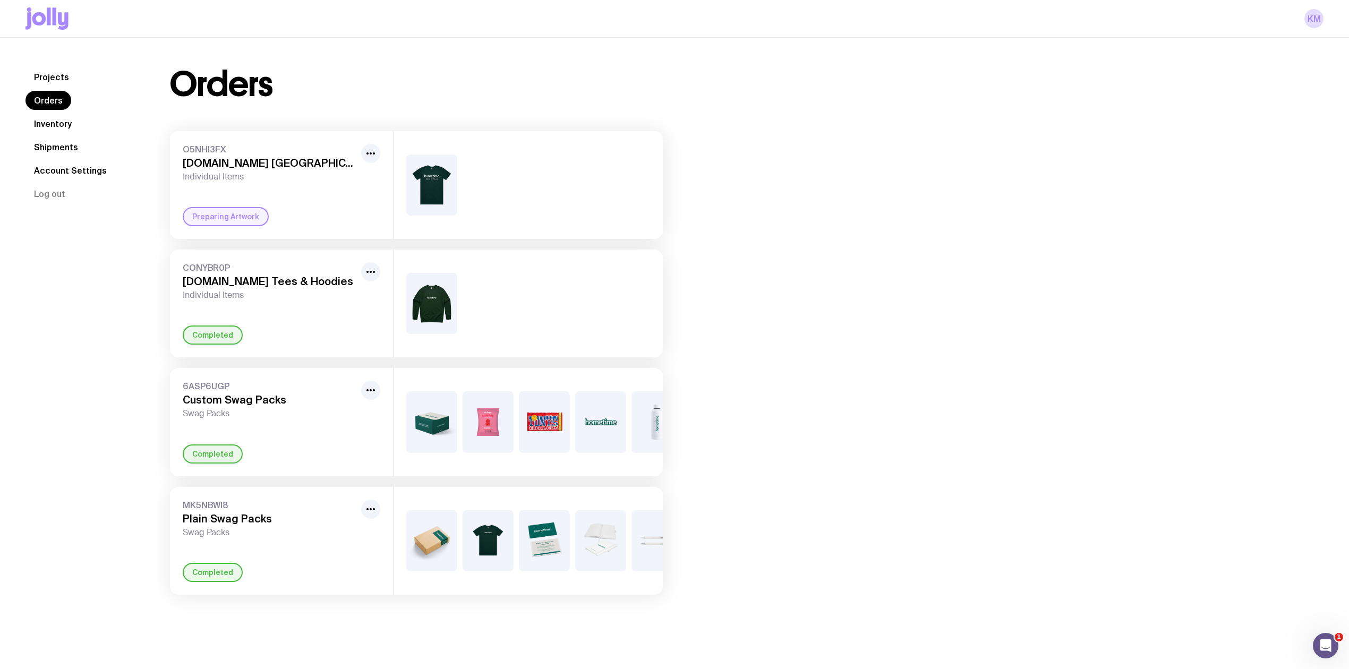
click at [74, 141] on link "Shipments" at bounding box center [55, 147] width 61 height 19
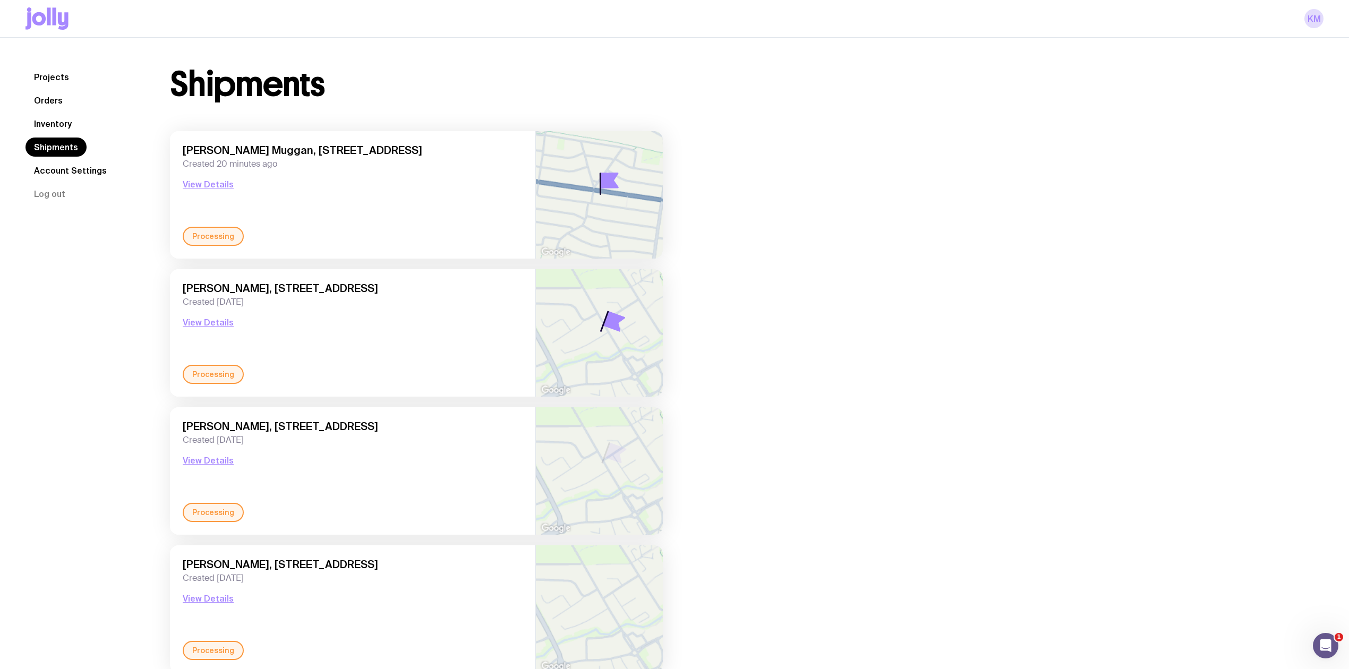
click at [67, 98] on link "Orders" at bounding box center [48, 100] width 46 height 19
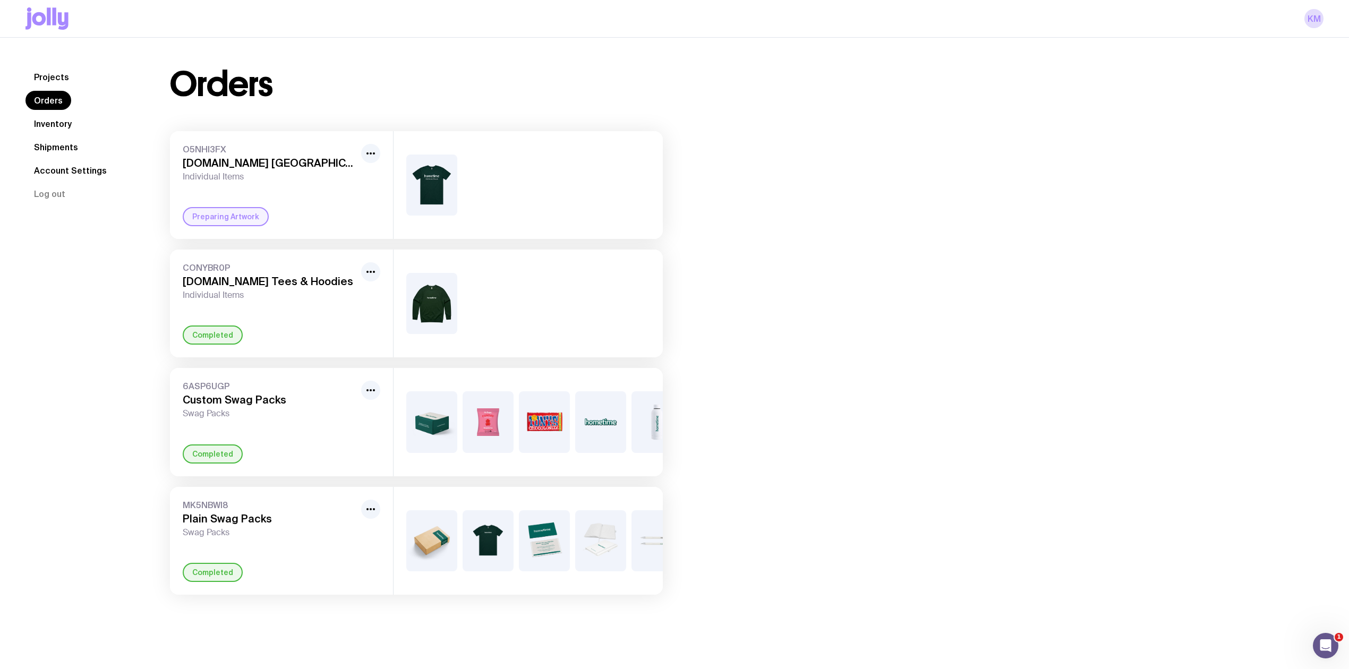
click at [67, 79] on link "Projects" at bounding box center [51, 76] width 52 height 19
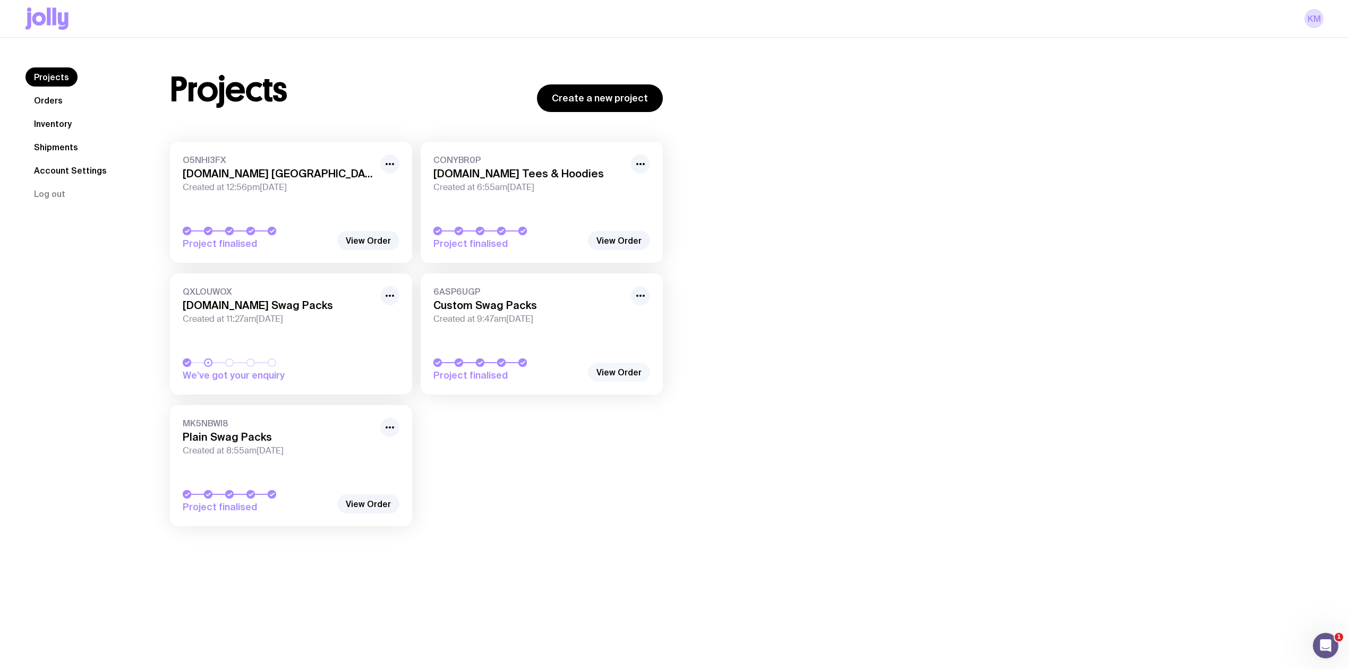
click at [615, 368] on link "View Order" at bounding box center [619, 372] width 62 height 19
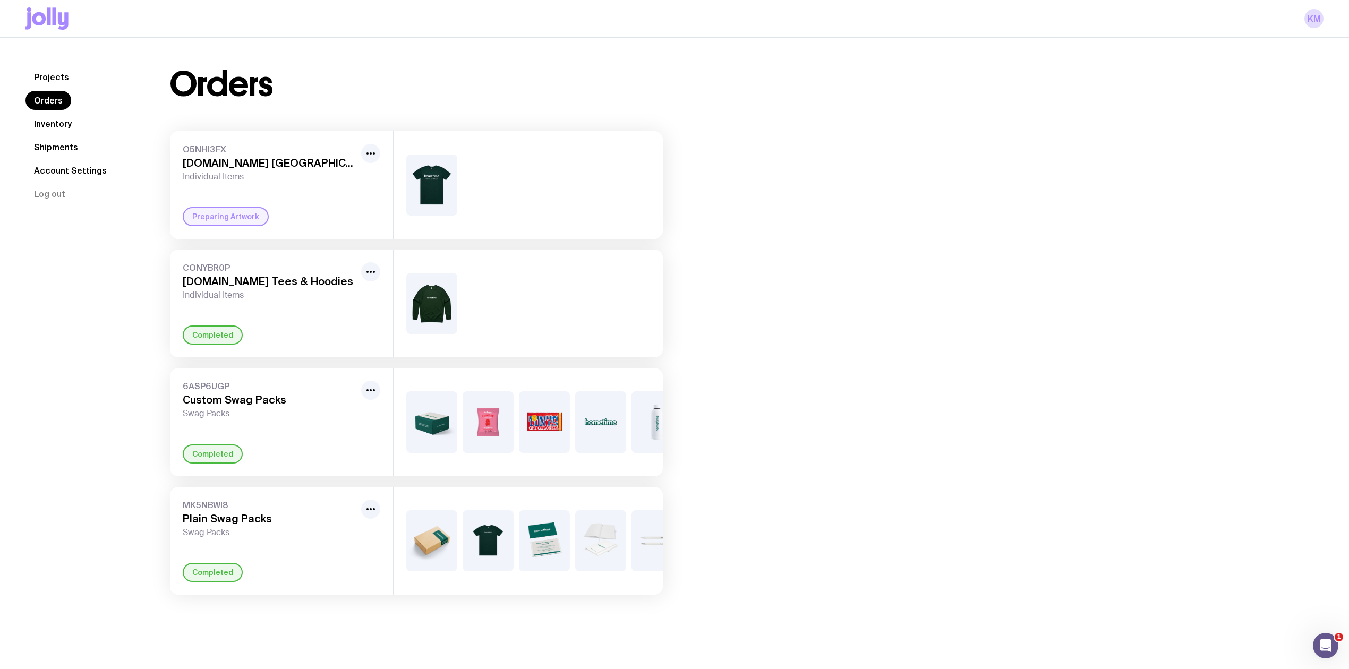
click at [445, 476] on div "+6" at bounding box center [528, 422] width 269 height 108
click at [374, 391] on circle "button" at bounding box center [374, 390] width 2 height 2
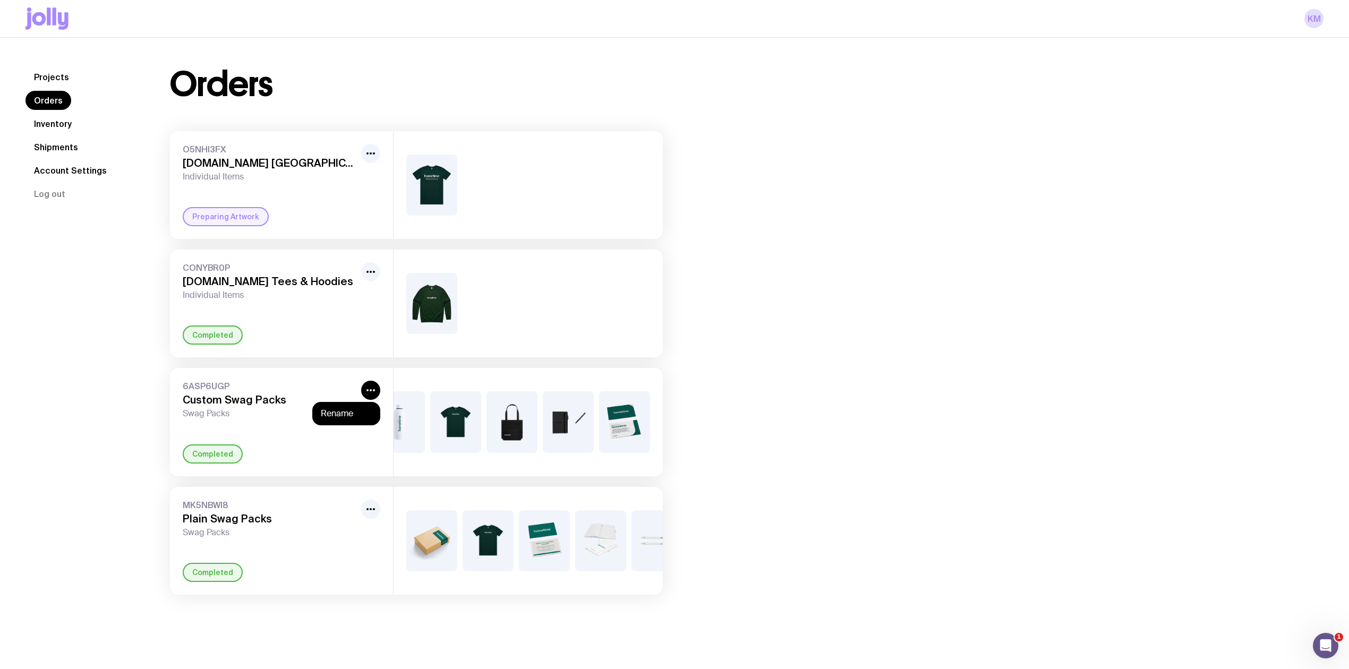
click at [296, 440] on div "6ASP6UGP Custom Swag Packs Swag Packs Rename Completed" at bounding box center [281, 422] width 223 height 108
click at [55, 146] on link "Shipments" at bounding box center [55, 147] width 61 height 19
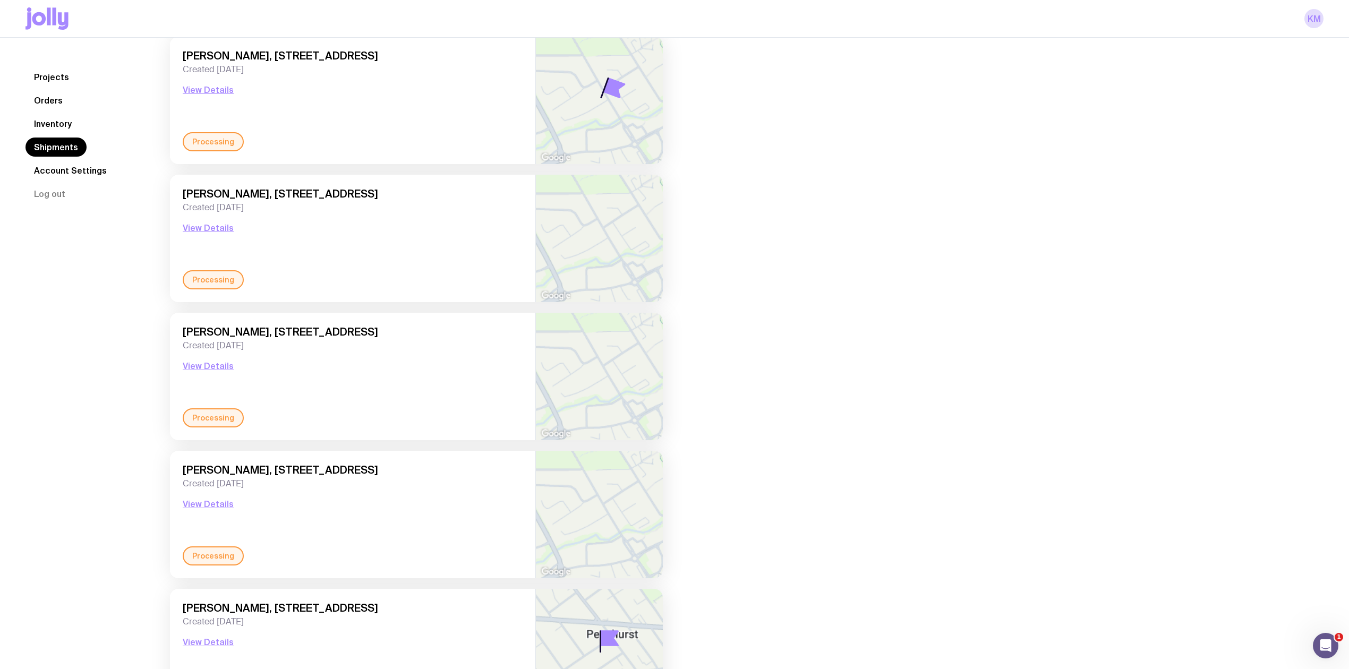
scroll to position [459, 0]
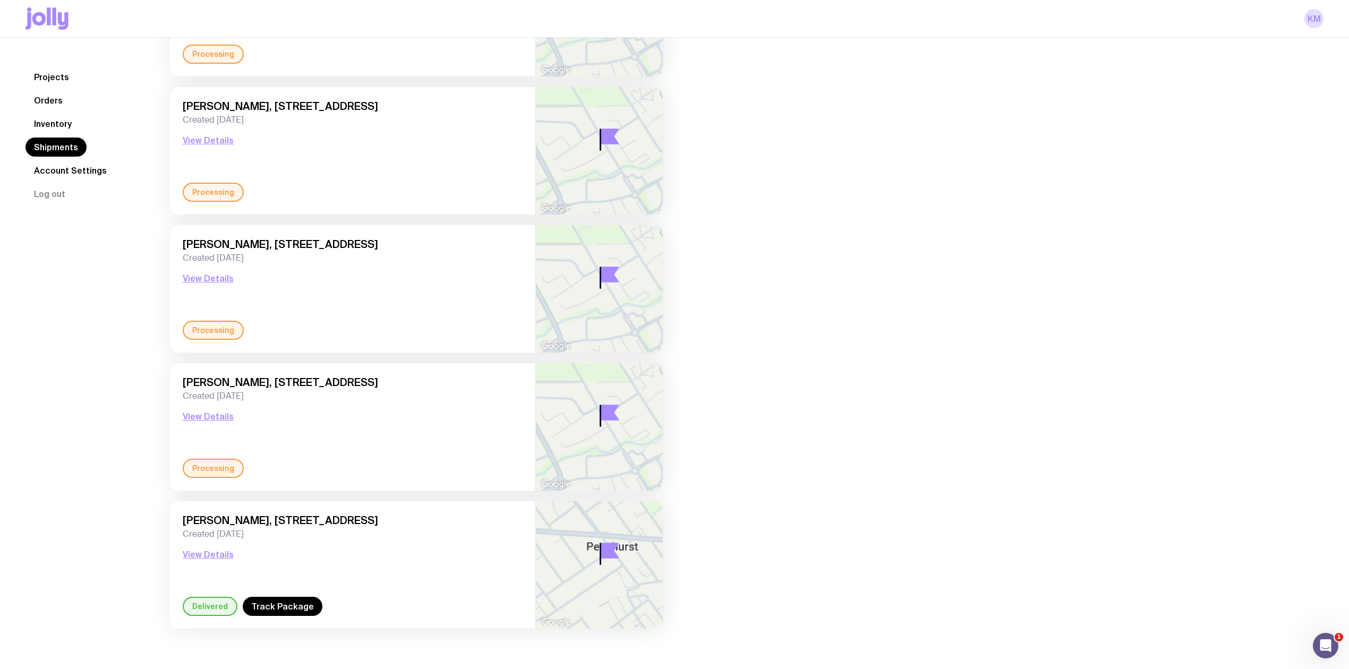
click at [53, 74] on link "Projects" at bounding box center [51, 76] width 52 height 19
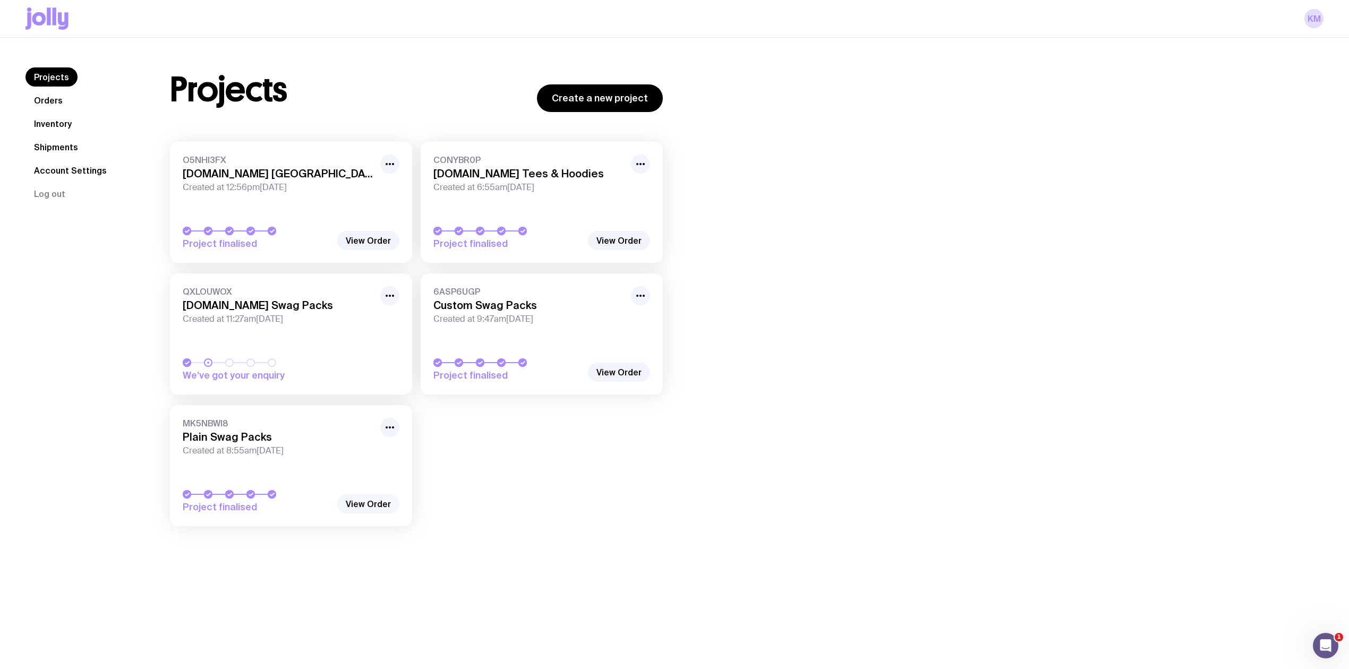
click at [369, 504] on link "View Order" at bounding box center [368, 504] width 62 height 19
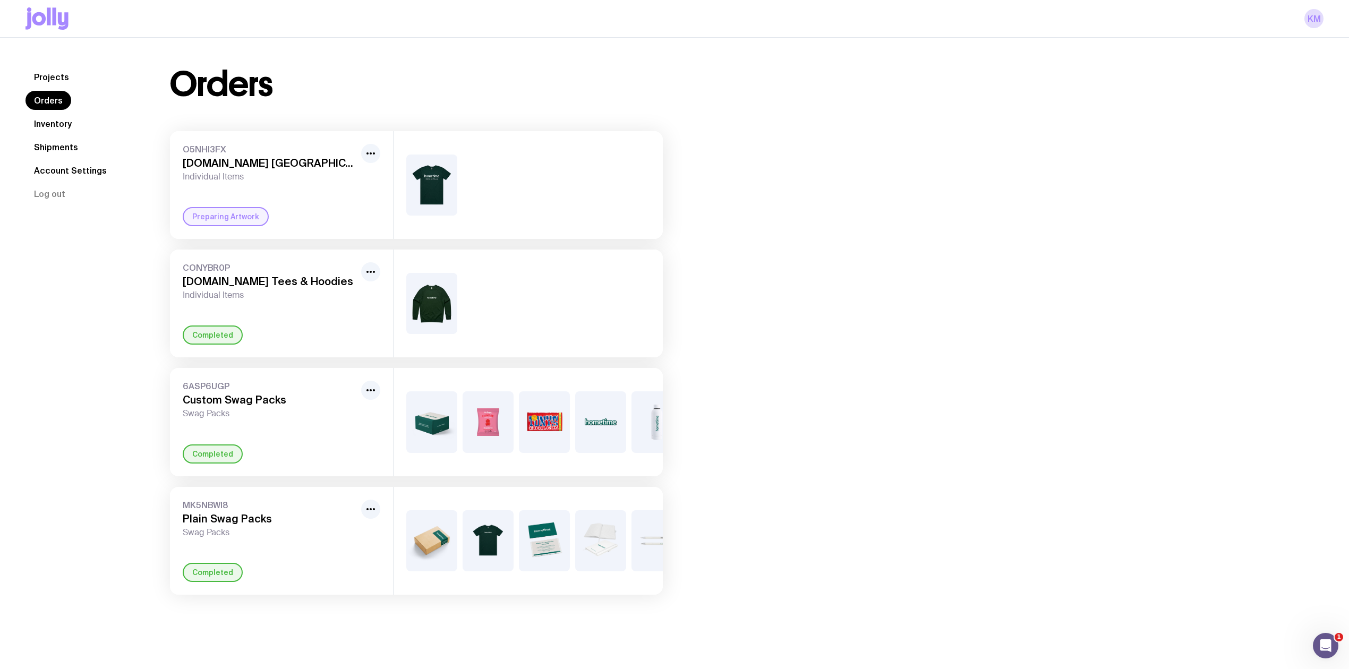
click at [63, 77] on link "Projects" at bounding box center [51, 76] width 52 height 19
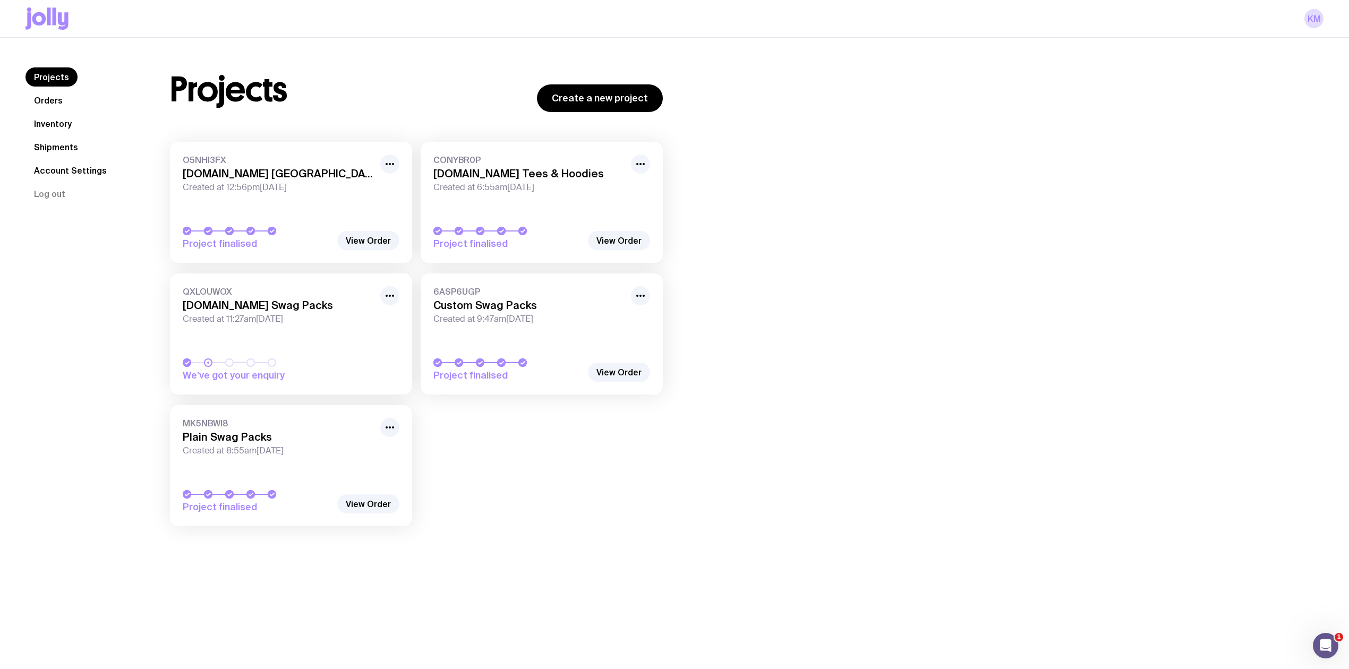
click at [58, 121] on link "Inventory" at bounding box center [52, 123] width 55 height 19
